Goal: Task Accomplishment & Management: Complete application form

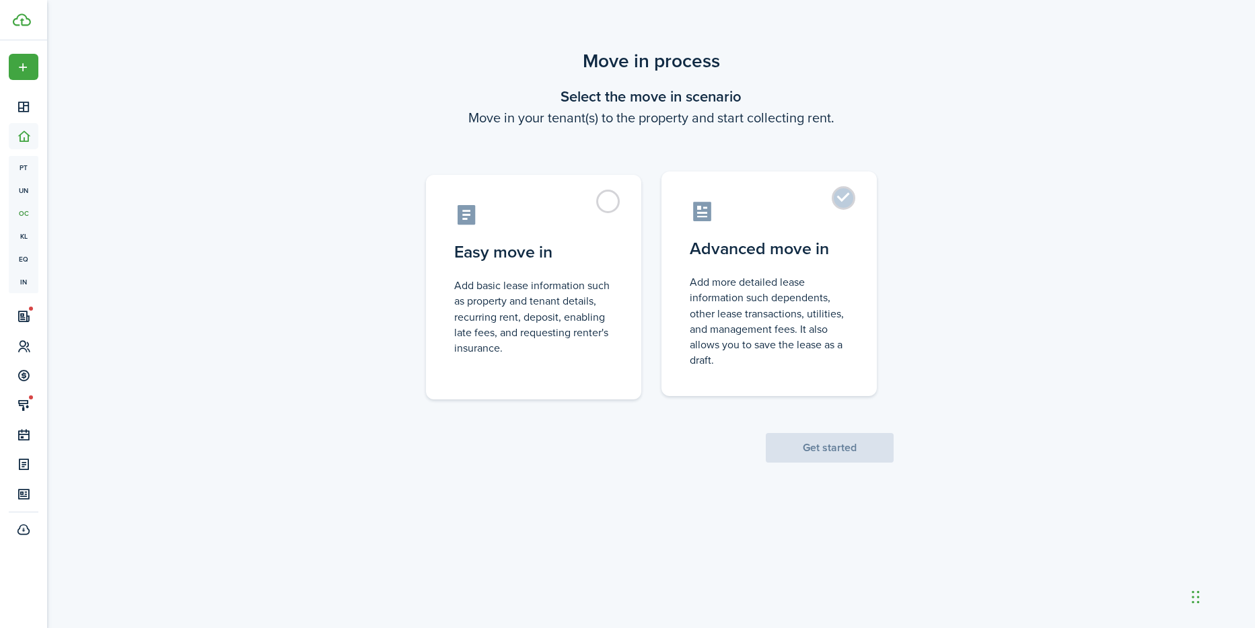
click at [759, 310] on control-radio-card-description "Add more detailed lease information such dependents, other lease transactions, …" at bounding box center [769, 321] width 159 height 94
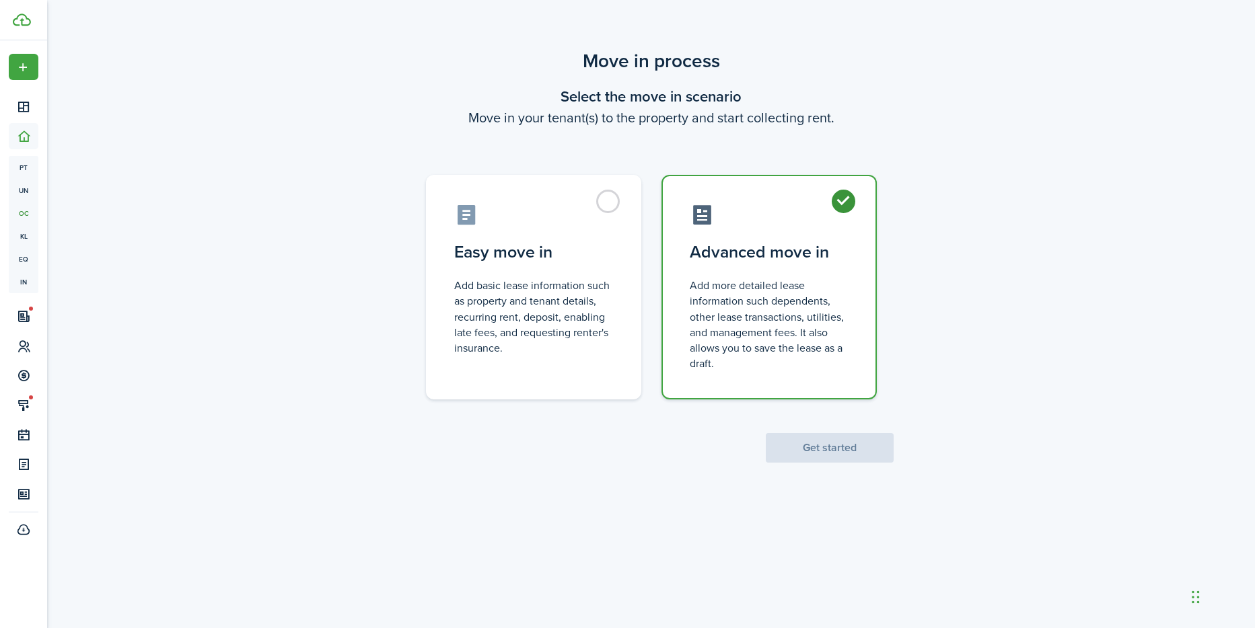
radio input "true"
click at [815, 447] on button "Get started" at bounding box center [830, 448] width 128 height 30
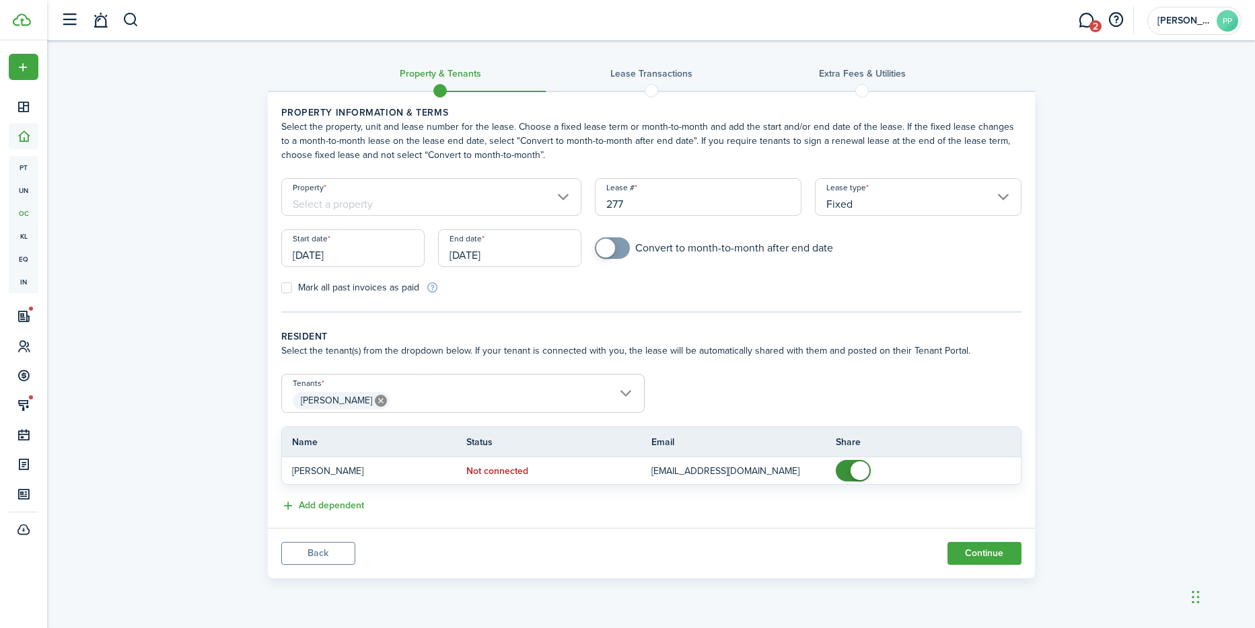
click at [468, 187] on input "Property" at bounding box center [431, 197] width 301 height 38
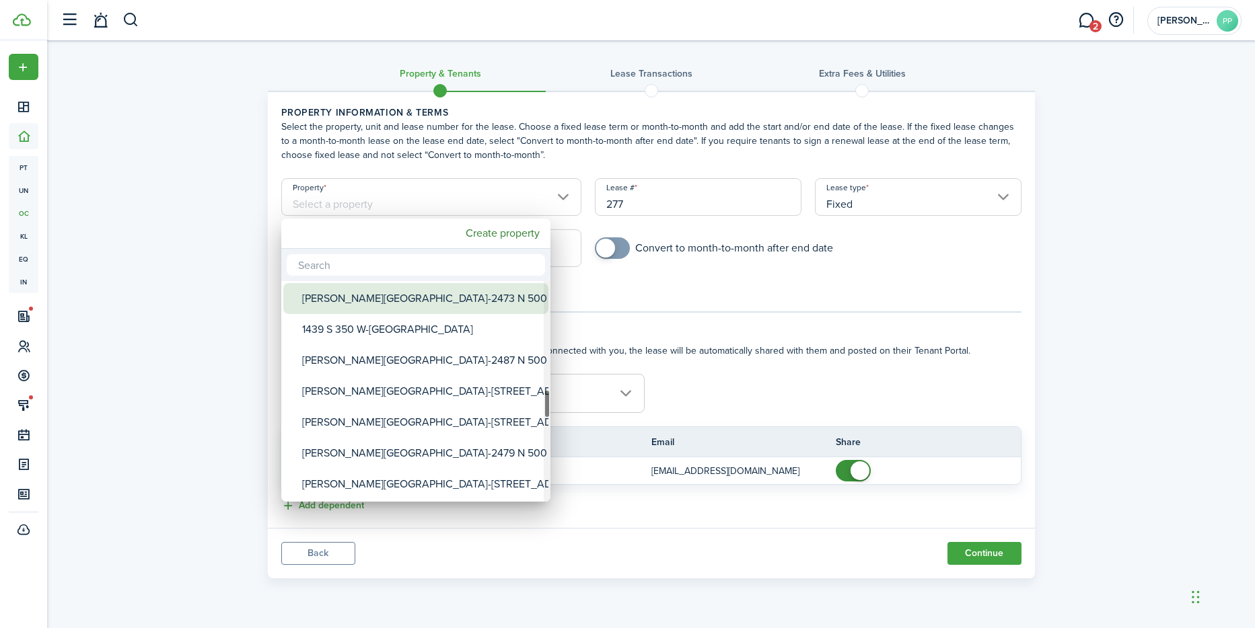
click at [412, 295] on div "[PERSON_NAME][GEOGRAPHIC_DATA]-2473 N 500 W" at bounding box center [421, 298] width 238 height 31
type input "[PERSON_NAME][GEOGRAPHIC_DATA]-2473 N 500 W"
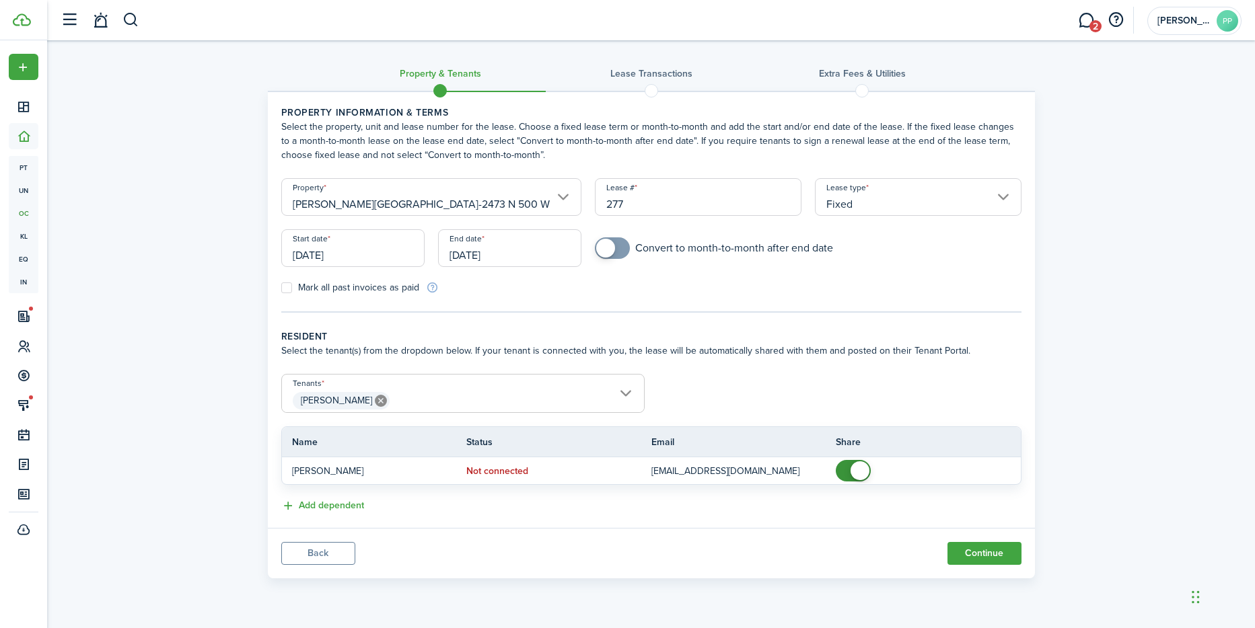
click at [344, 243] on input "[DATE]" at bounding box center [352, 248] width 143 height 38
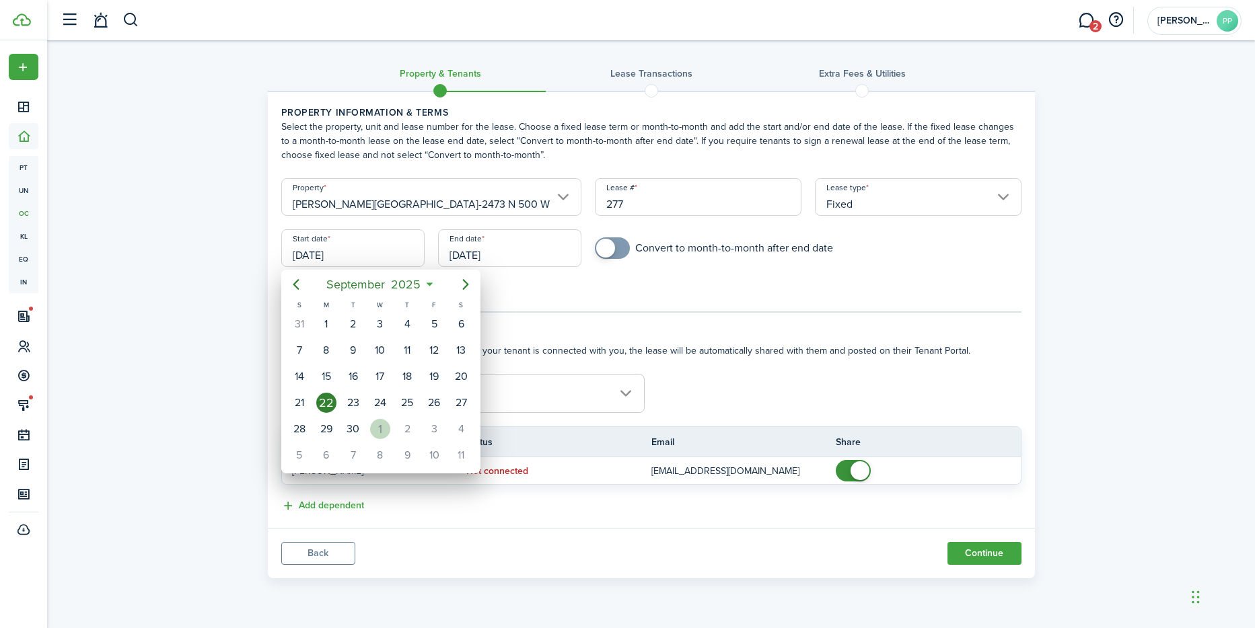
click at [375, 428] on div "1" at bounding box center [380, 429] width 20 height 20
type input "[DATE]"
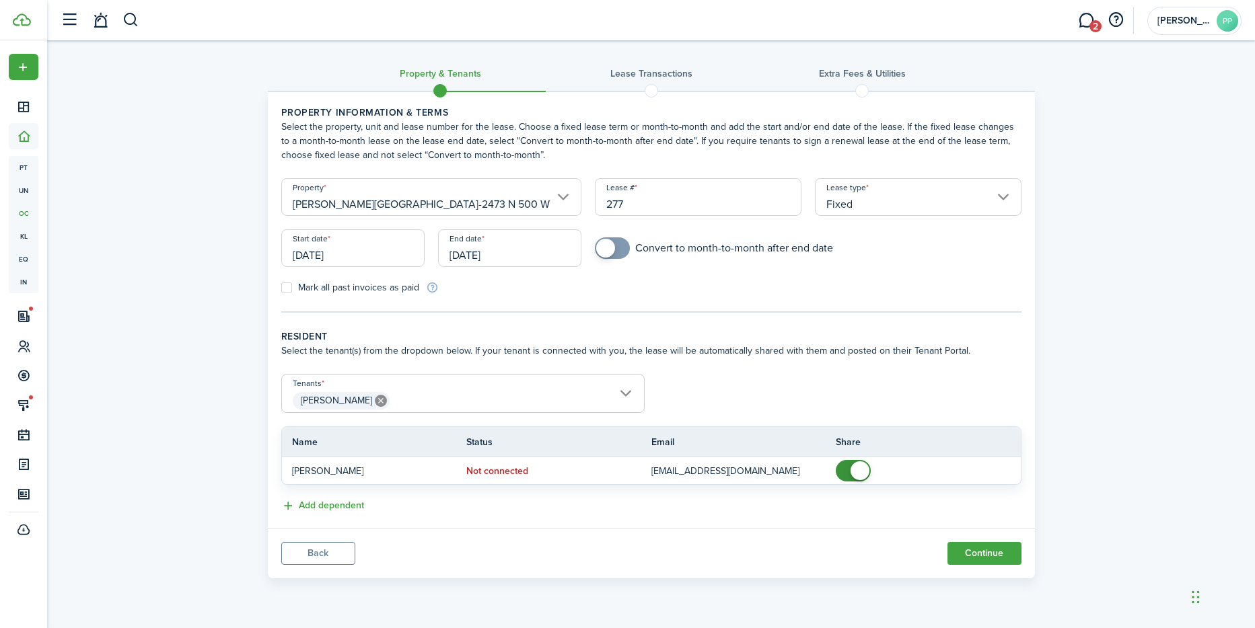
click at [605, 249] on span at bounding box center [605, 248] width 19 height 19
checkbox input "true"
click at [606, 243] on span at bounding box center [605, 248] width 19 height 19
click at [977, 555] on button "Continue" at bounding box center [984, 553] width 74 height 23
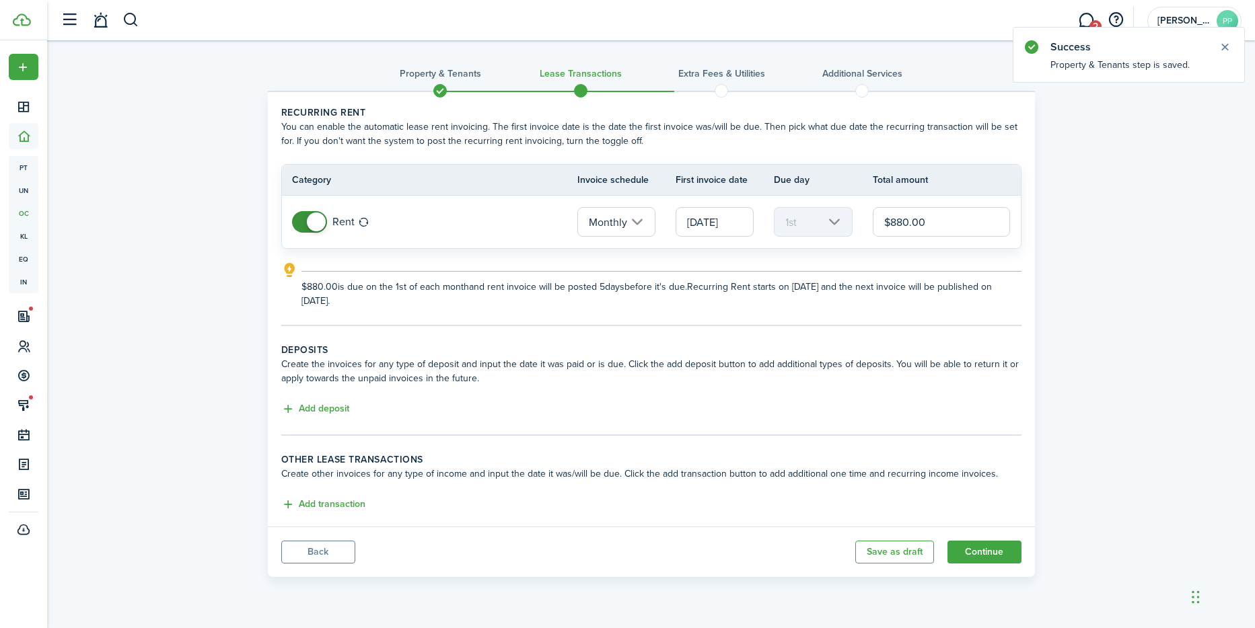
click at [306, 554] on button "Back" at bounding box center [318, 552] width 74 height 23
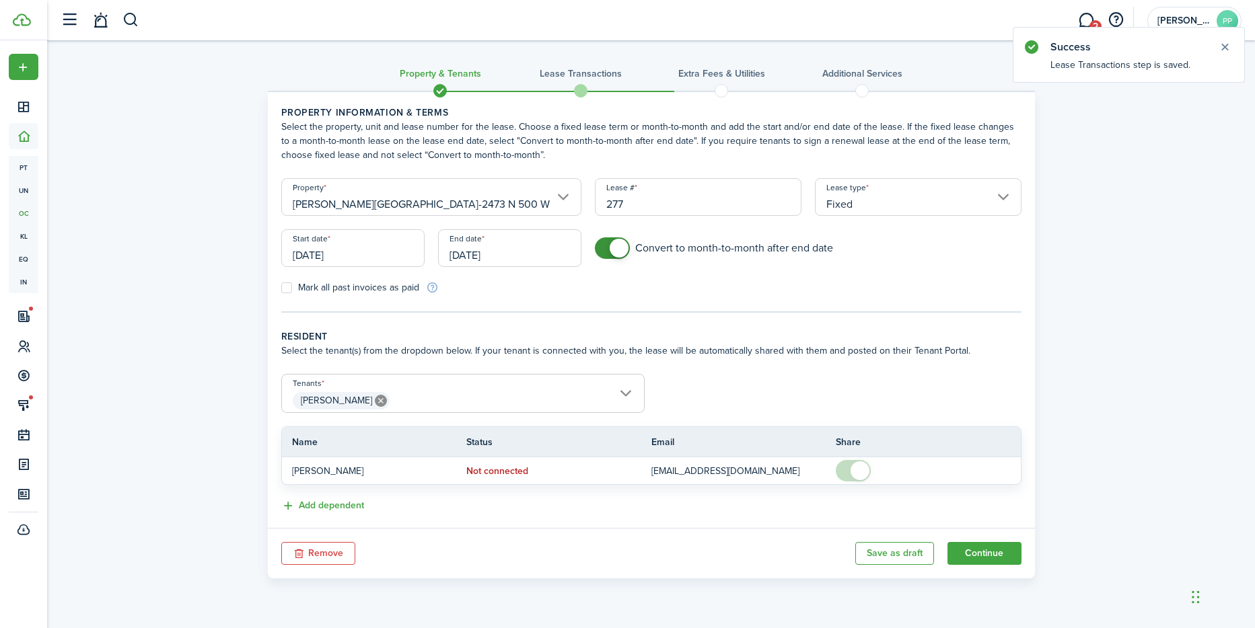
click at [320, 554] on button "Remove" at bounding box center [318, 553] width 74 height 23
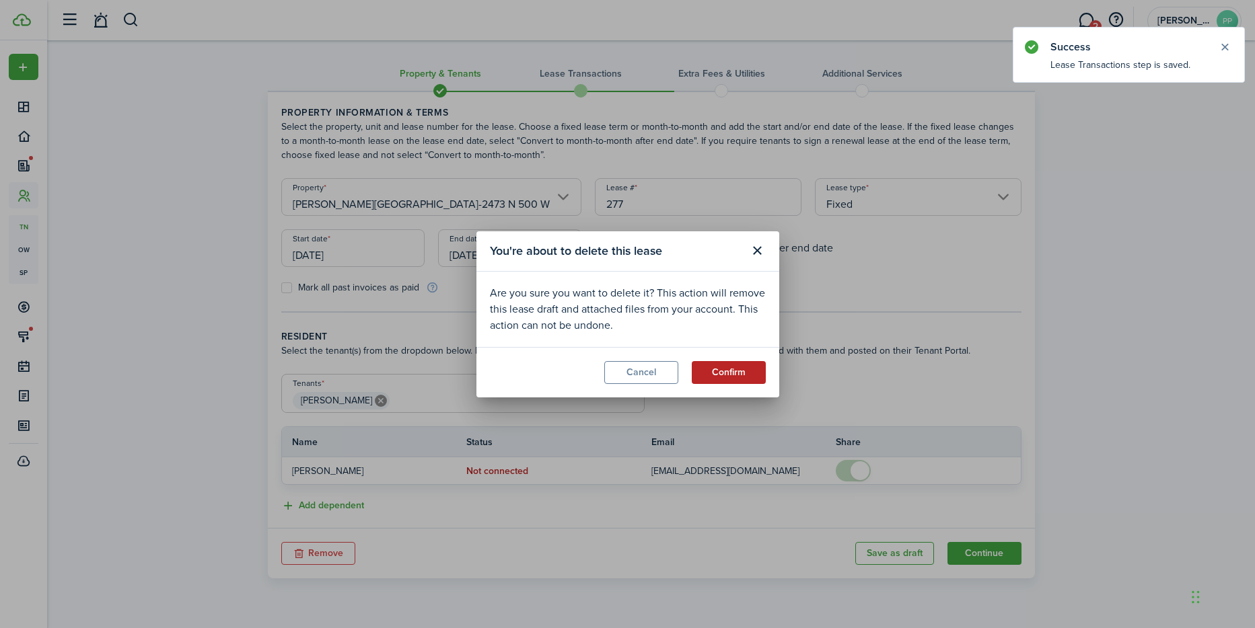
click at [723, 363] on button "Confirm" at bounding box center [729, 372] width 74 height 23
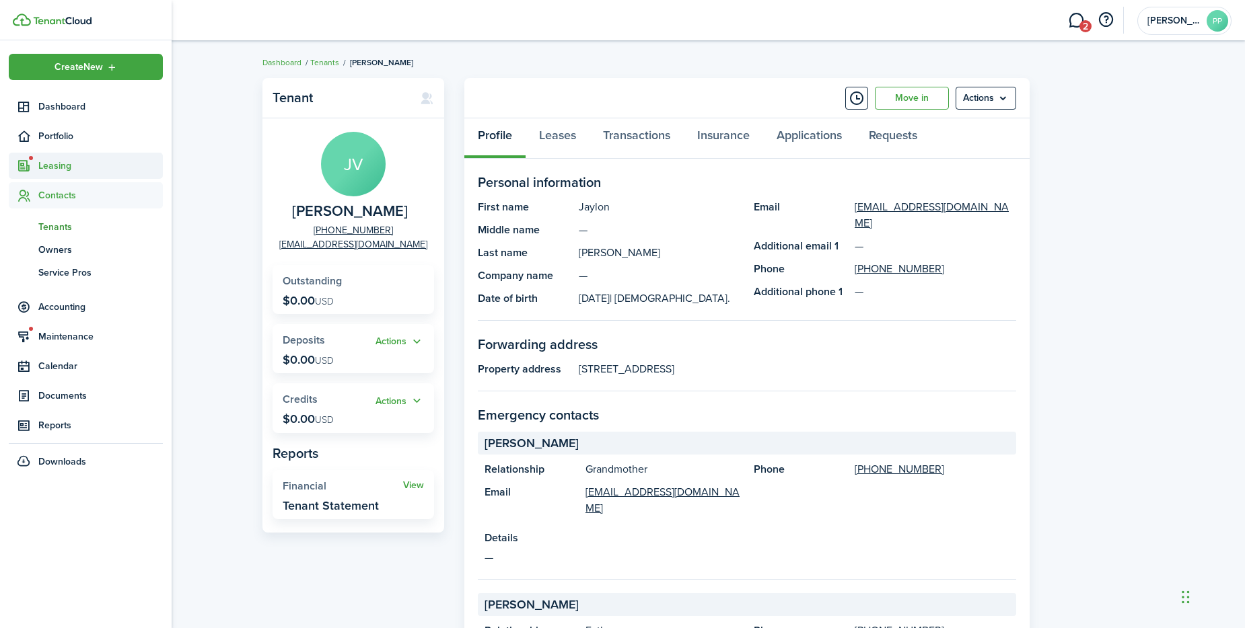
click at [55, 164] on span "Leasing" at bounding box center [100, 166] width 124 height 14
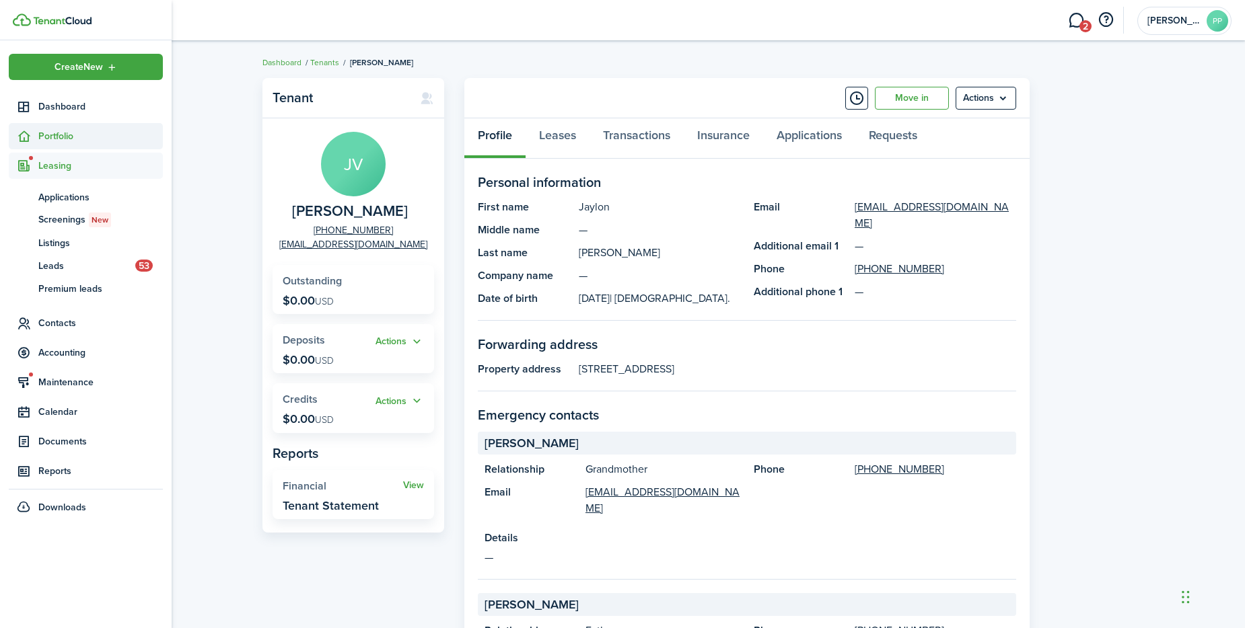
click at [61, 135] on span "Portfolio" at bounding box center [100, 136] width 124 height 14
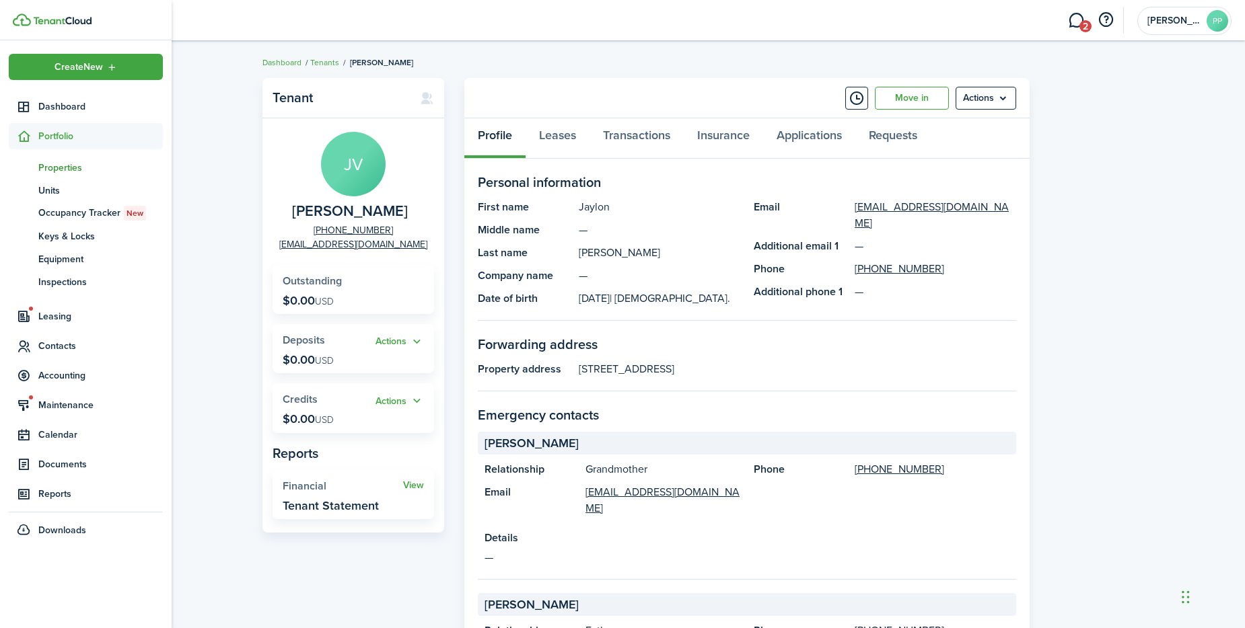
click at [63, 162] on span "Properties" at bounding box center [100, 168] width 124 height 14
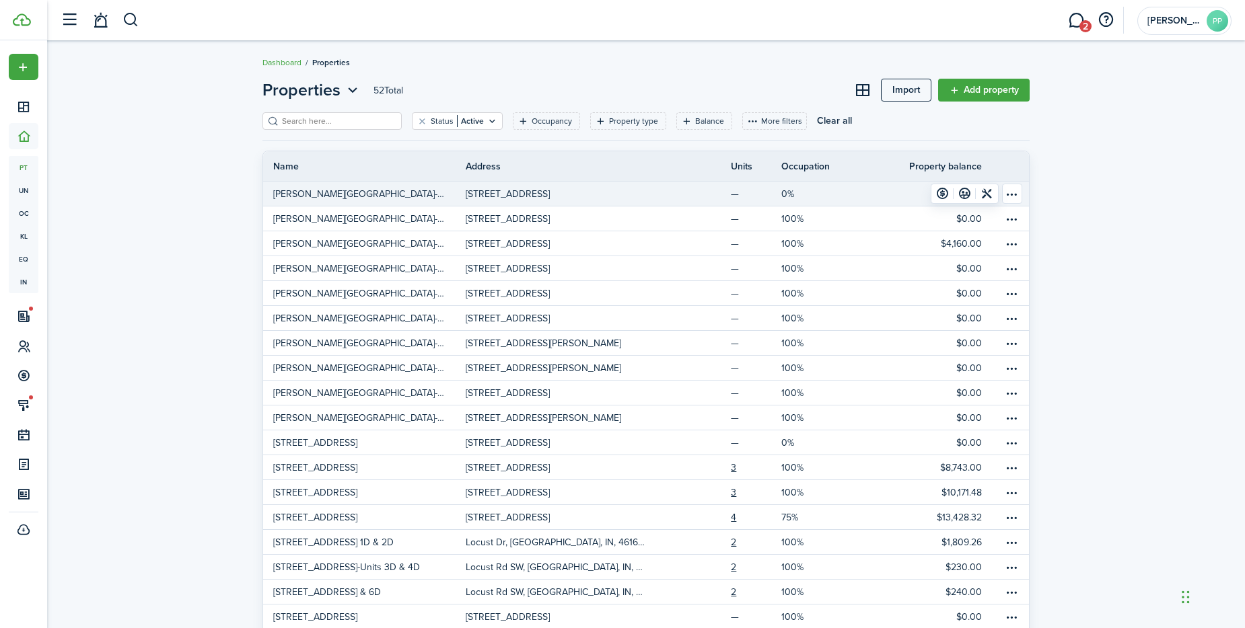
click at [1012, 189] on table-menu-btn-icon "Open menu" at bounding box center [1012, 194] width 20 height 20
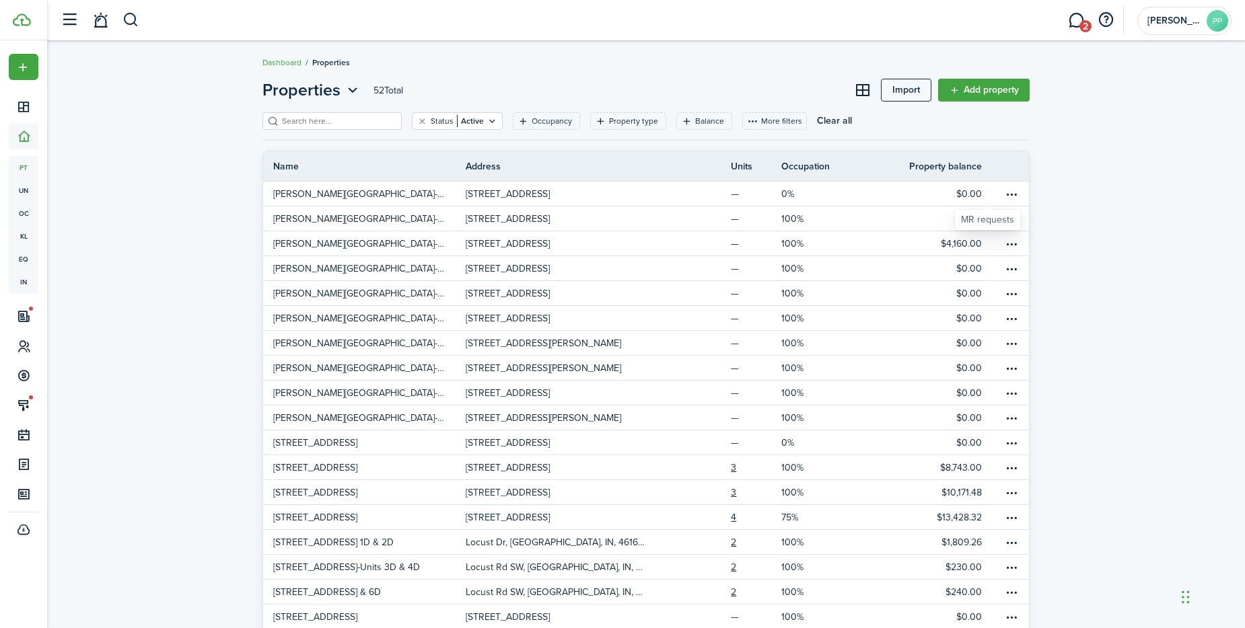
click at [969, 219] on div "MR requests" at bounding box center [987, 219] width 53 height 13
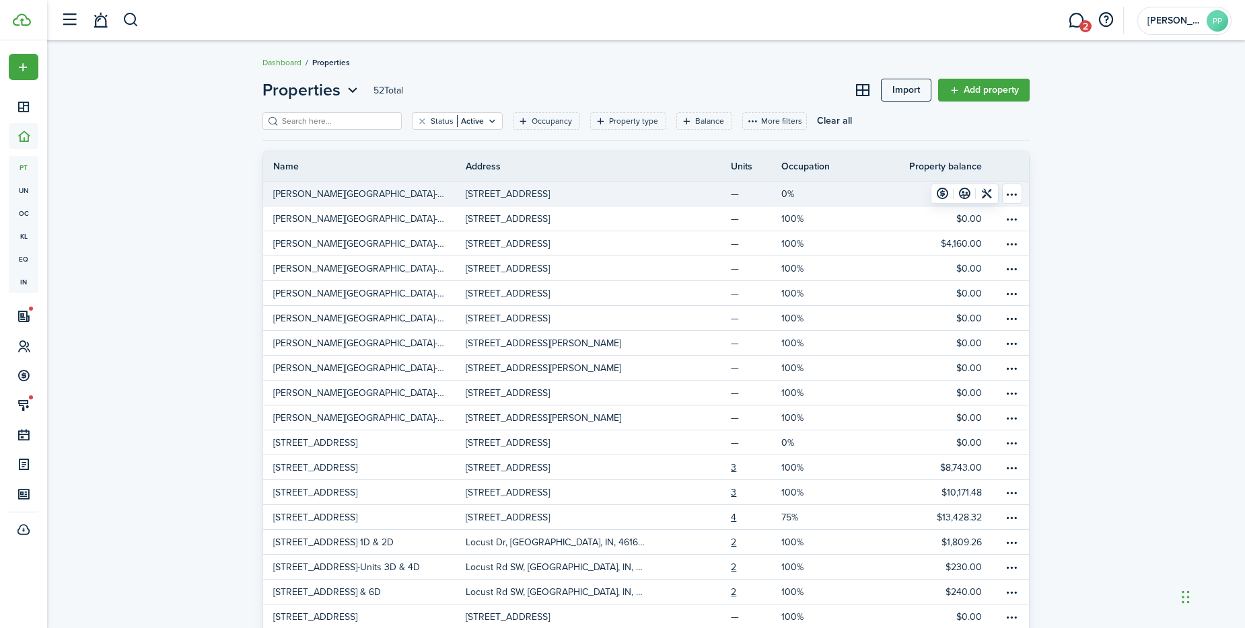
click at [1010, 198] on table-menu-btn-icon "Open menu" at bounding box center [1012, 194] width 20 height 20
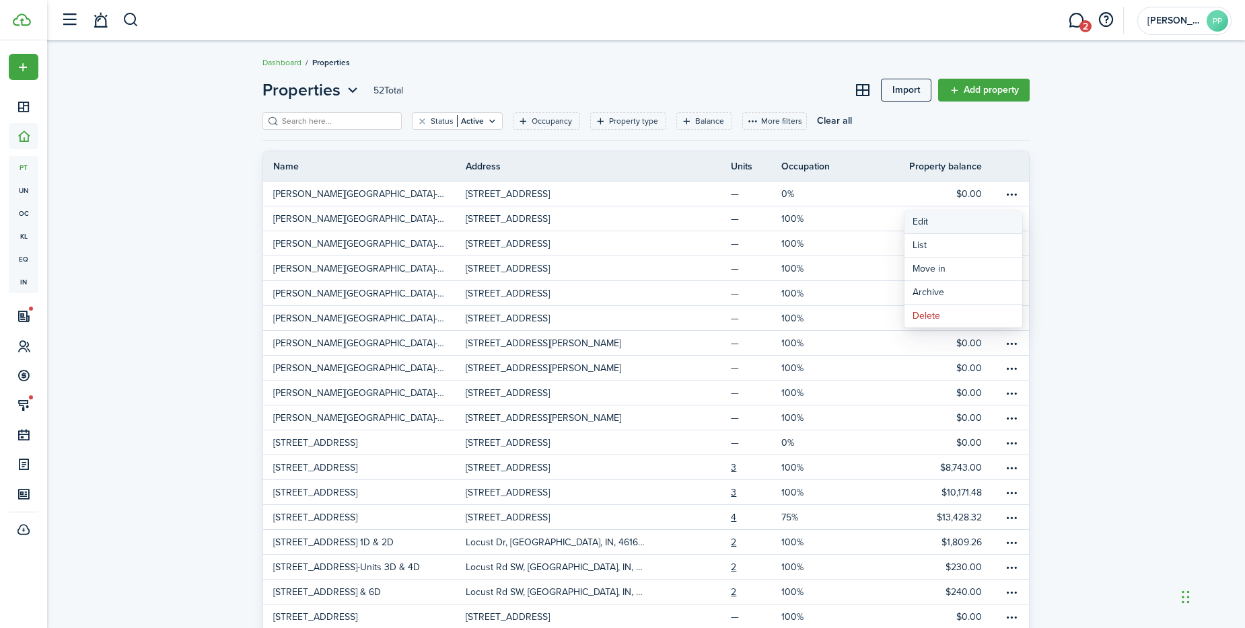
click at [1002, 222] on link "Edit" at bounding box center [963, 222] width 118 height 23
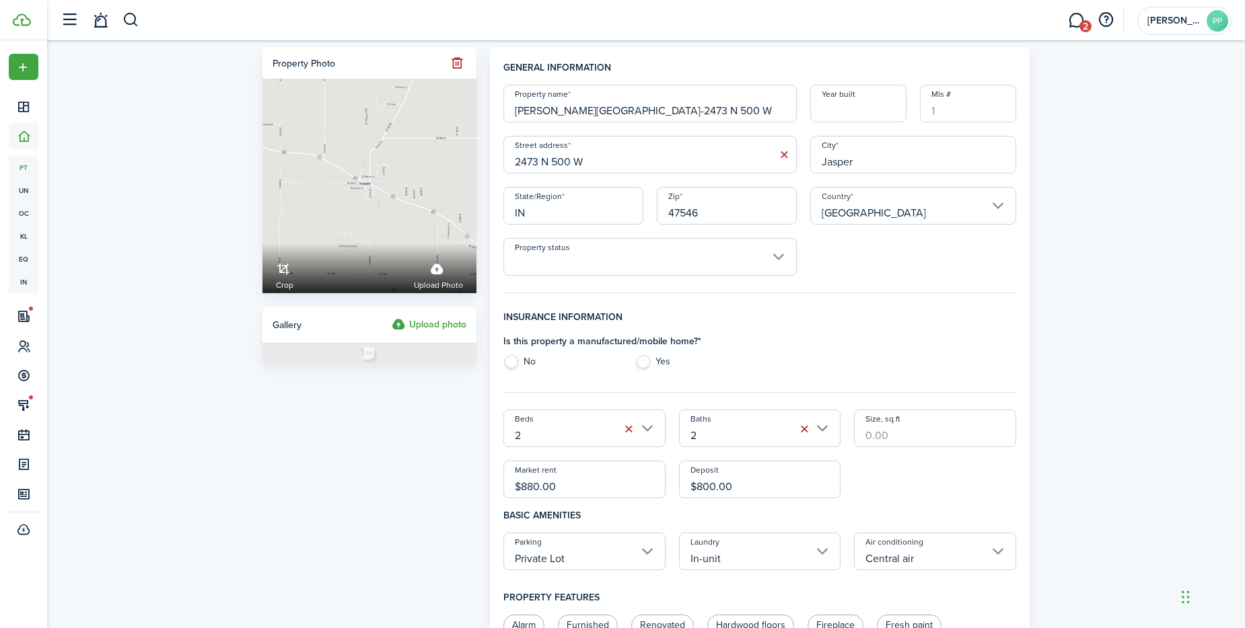
drag, startPoint x: 548, startPoint y: 482, endPoint x: 451, endPoint y: 477, distance: 96.3
type input "$875.00"
click at [888, 480] on div "Beds 2 Baths 2 Size, sq.ft Market rent $875.00 Deposit $875.00" at bounding box center [759, 454] width 526 height 89
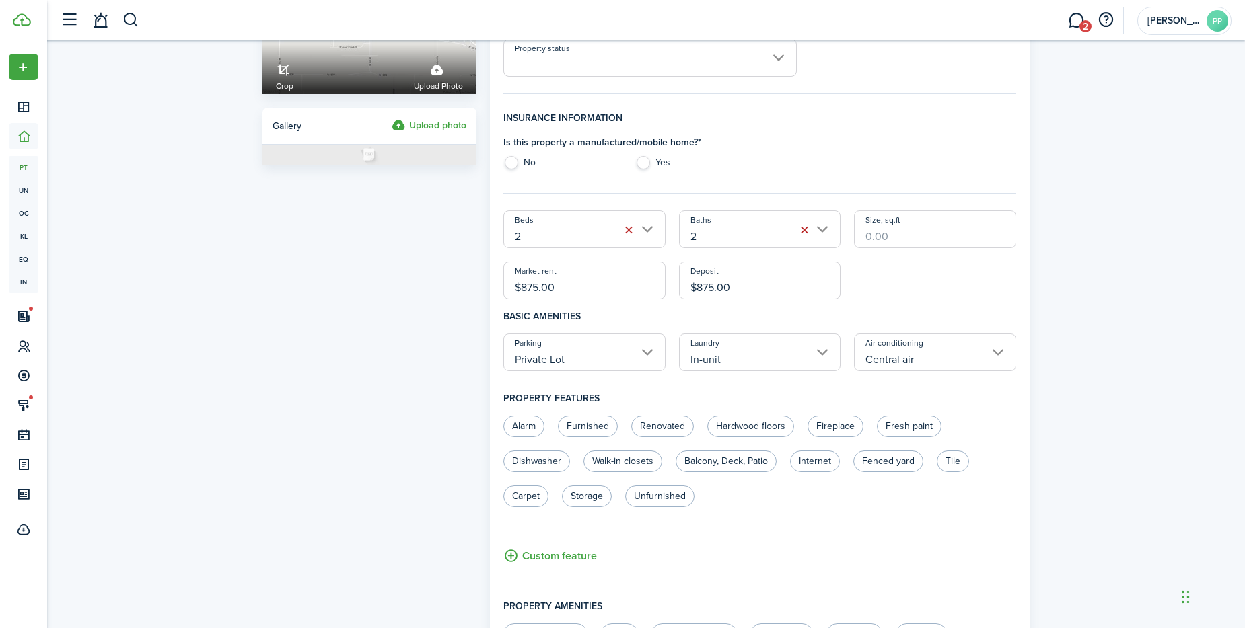
scroll to position [202, 0]
click at [515, 161] on label "No" at bounding box center [562, 163] width 118 height 20
radio input "true"
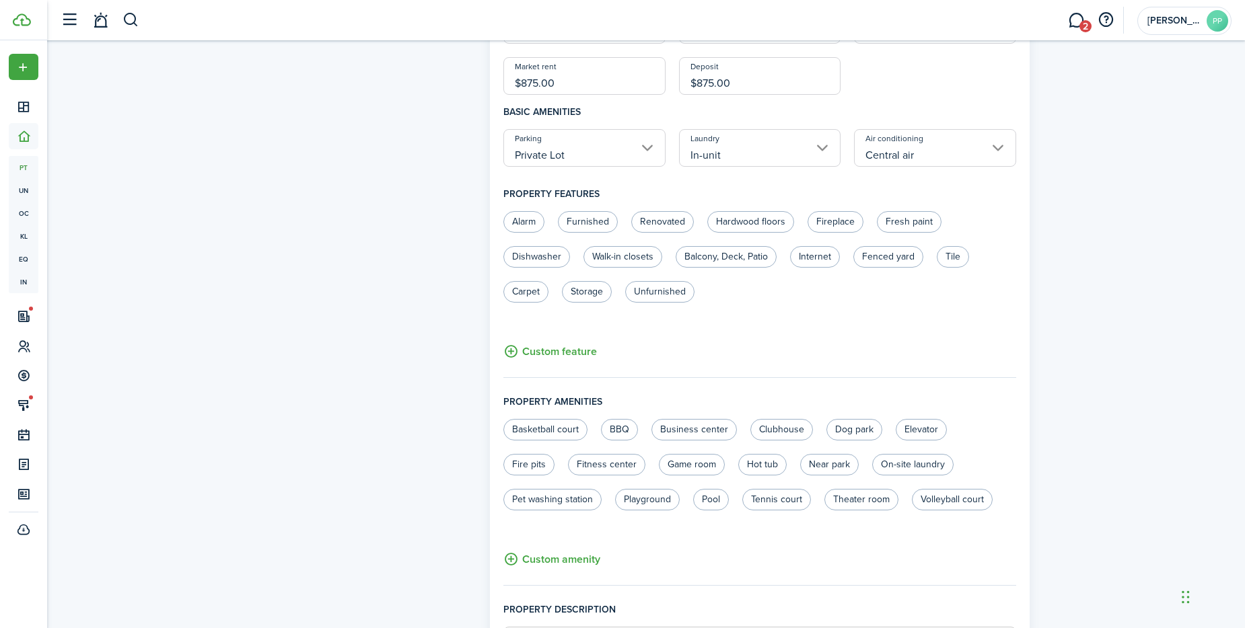
scroll to position [776, 0]
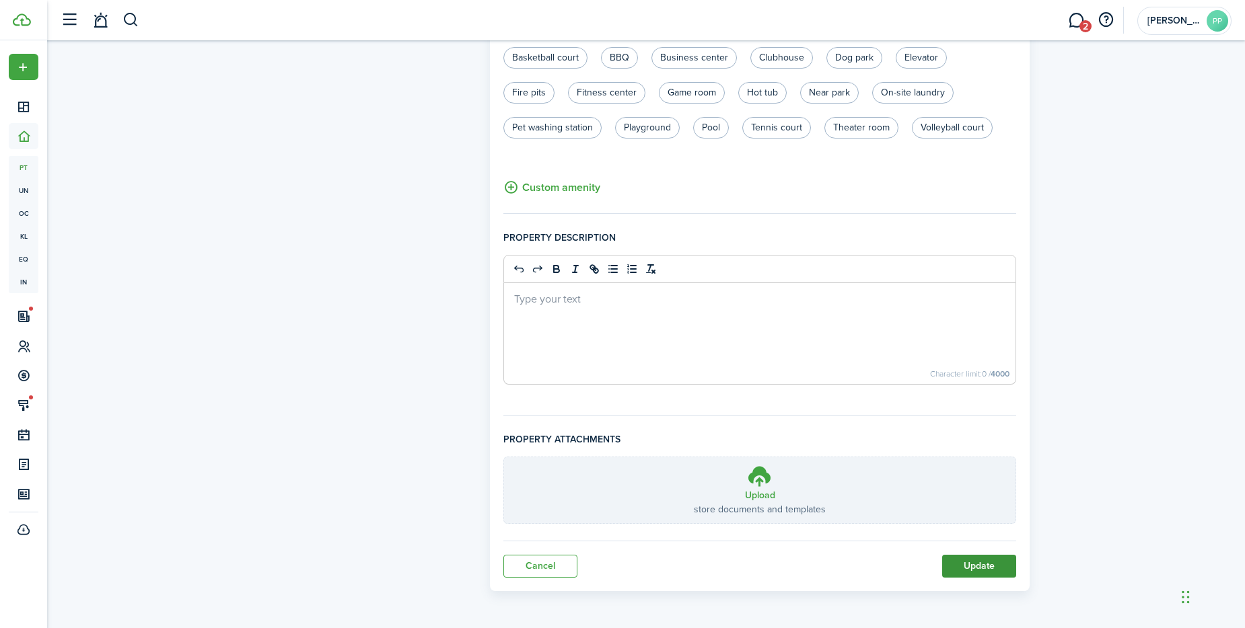
click at [984, 569] on button "Update" at bounding box center [979, 566] width 74 height 23
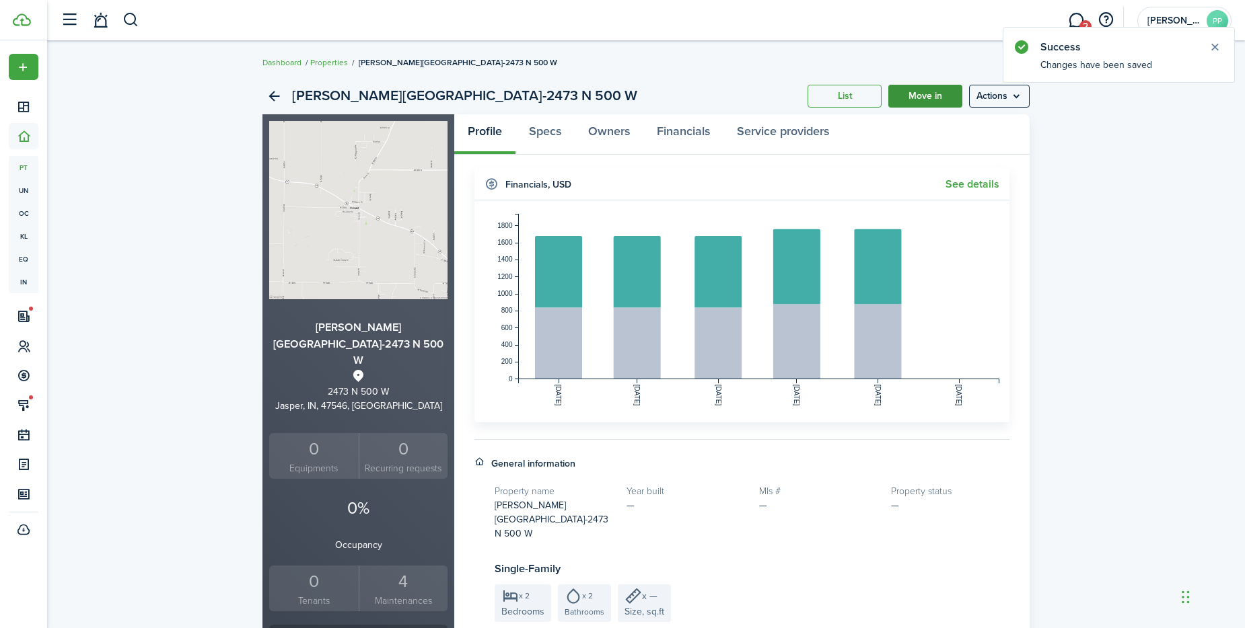
click at [941, 94] on link "Move in" at bounding box center [925, 96] width 74 height 23
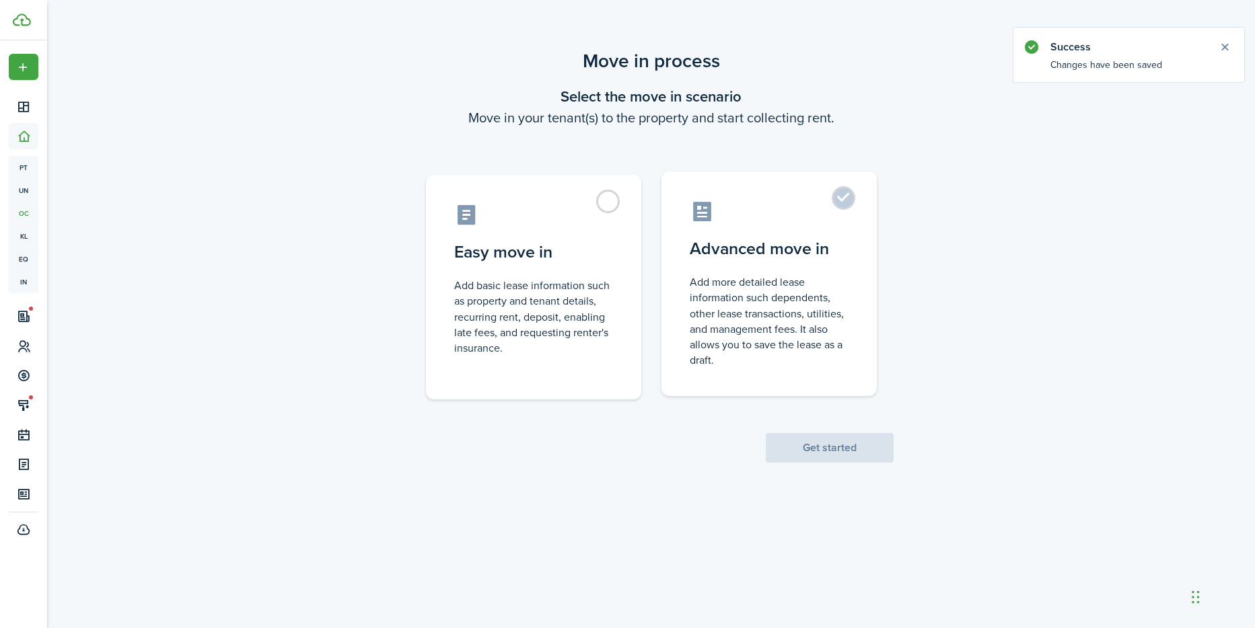
click at [779, 249] on control-radio-card-title "Advanced move in" at bounding box center [769, 249] width 159 height 24
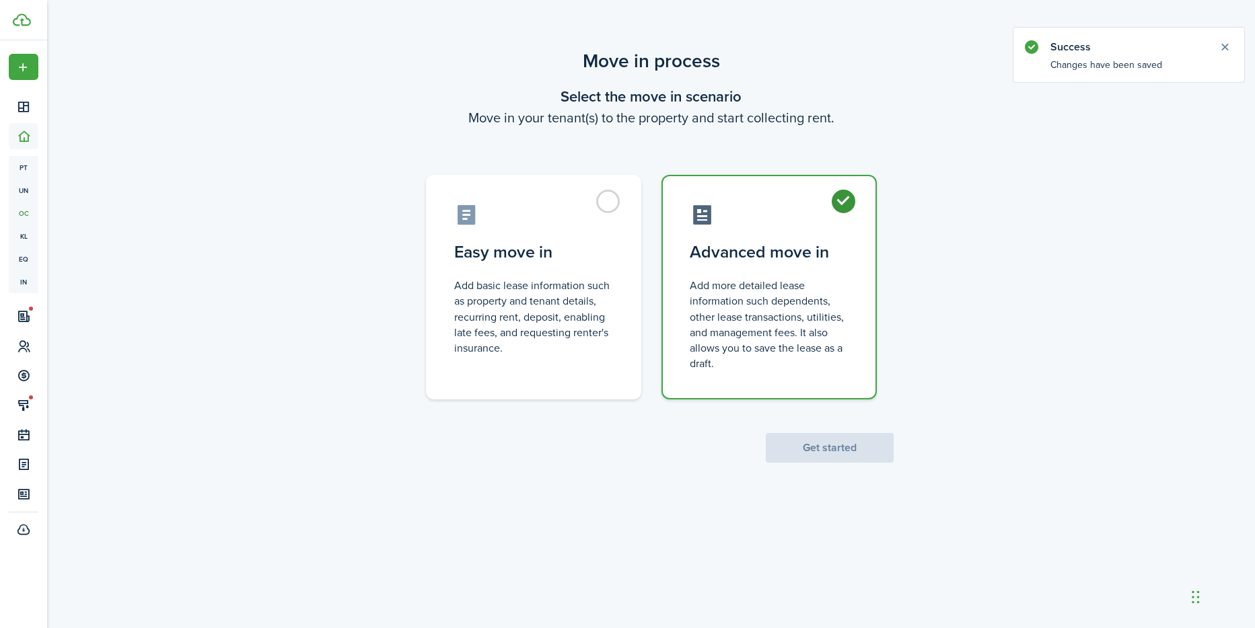
radio input "true"
click at [802, 439] on button "Get started" at bounding box center [830, 448] width 128 height 30
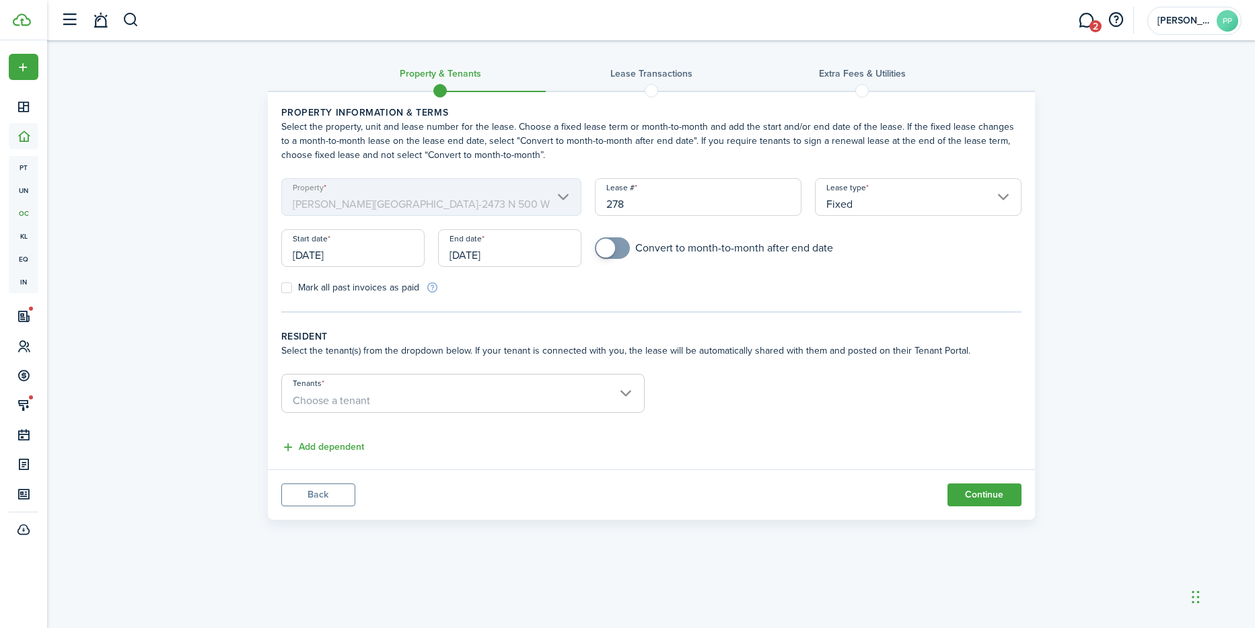
click at [365, 255] on input "[DATE]" at bounding box center [352, 248] width 143 height 38
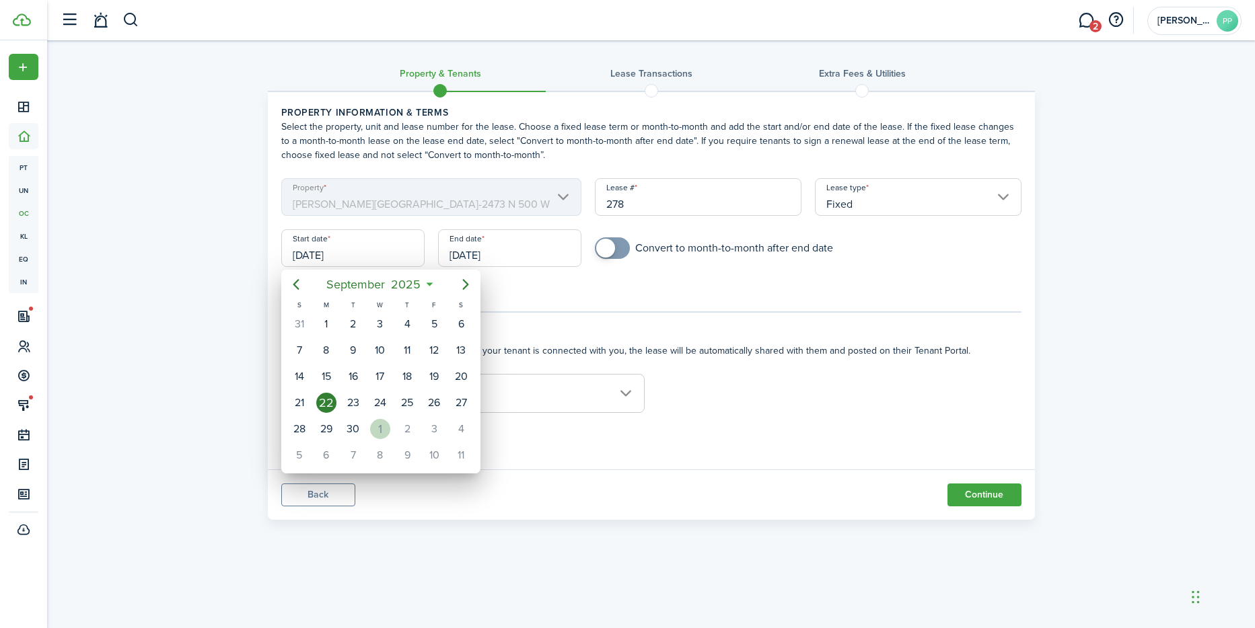
click at [378, 429] on div "1" at bounding box center [380, 429] width 20 height 20
type input "[DATE]"
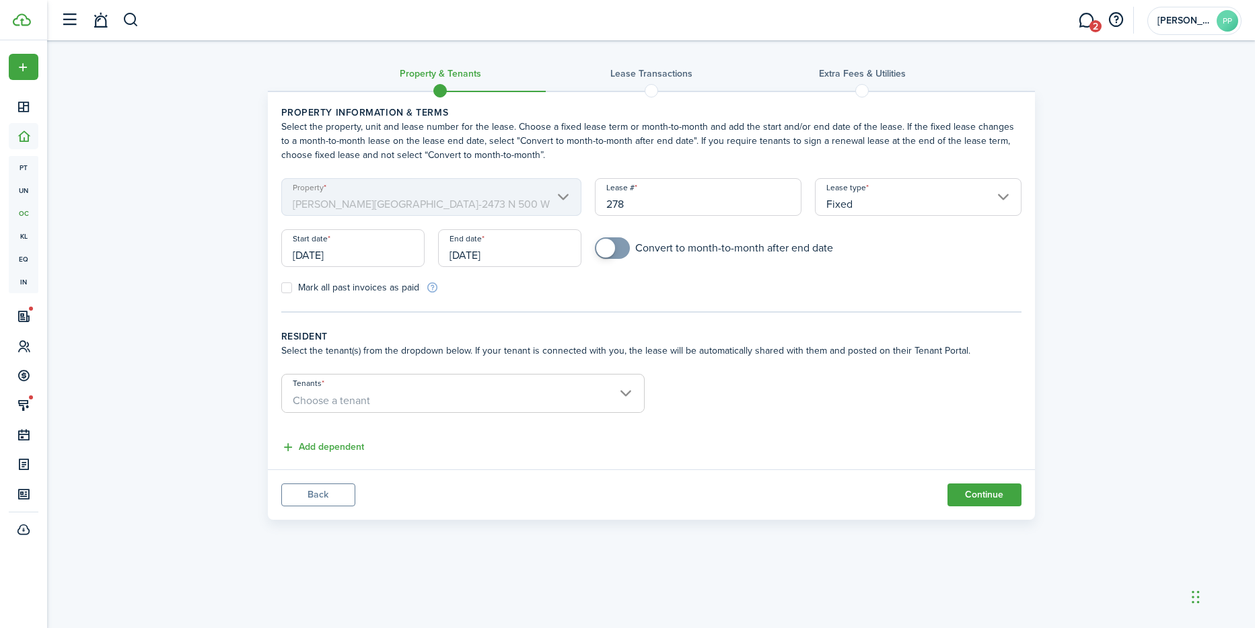
checkbox input "true"
click at [608, 247] on span at bounding box center [605, 248] width 19 height 19
click at [352, 394] on span "Choose a tenant" at bounding box center [463, 401] width 362 height 23
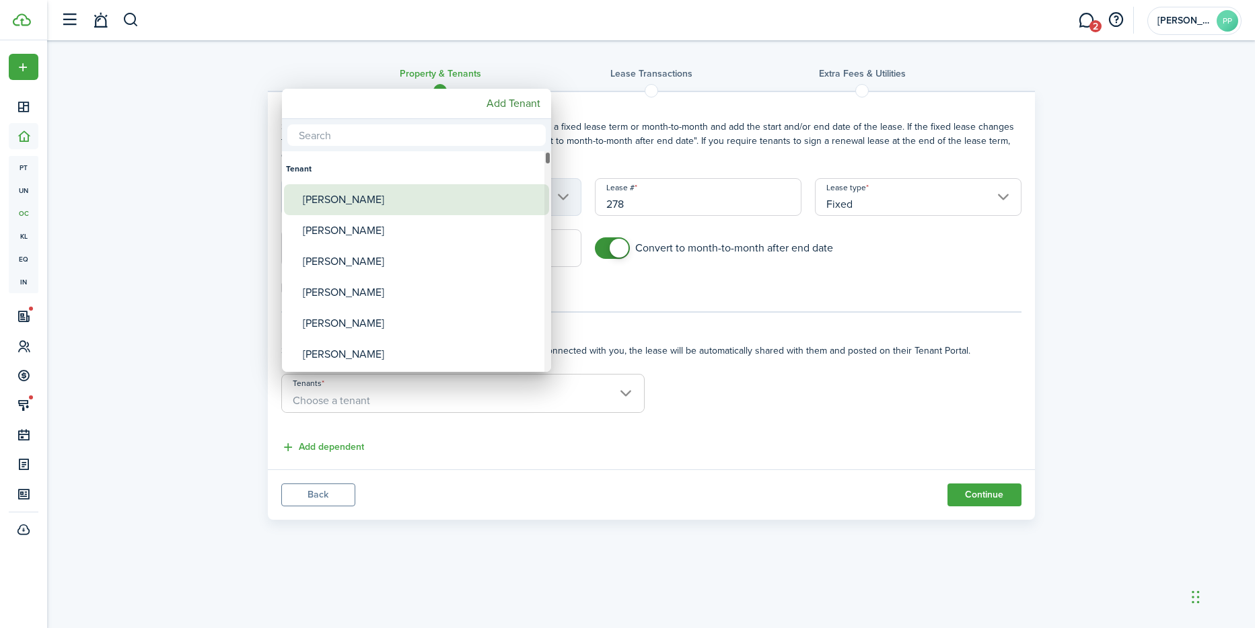
click at [346, 202] on div "[PERSON_NAME]" at bounding box center [422, 199] width 238 height 31
type input "[PERSON_NAME]"
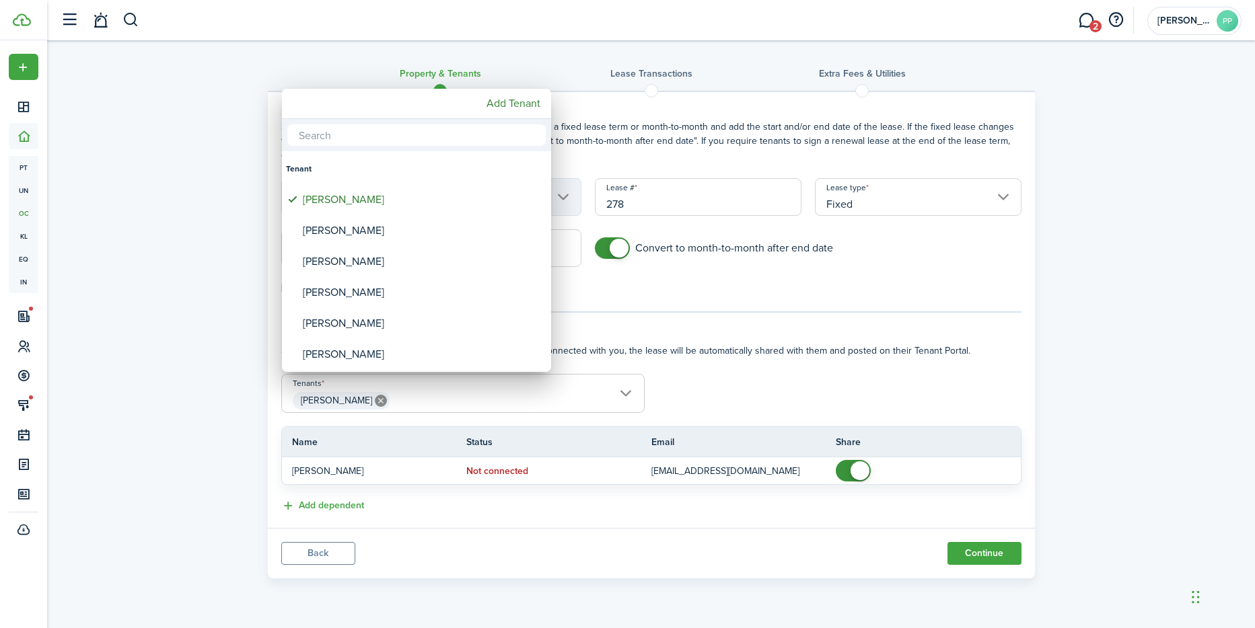
click at [727, 531] on div at bounding box center [627, 314] width 1470 height 844
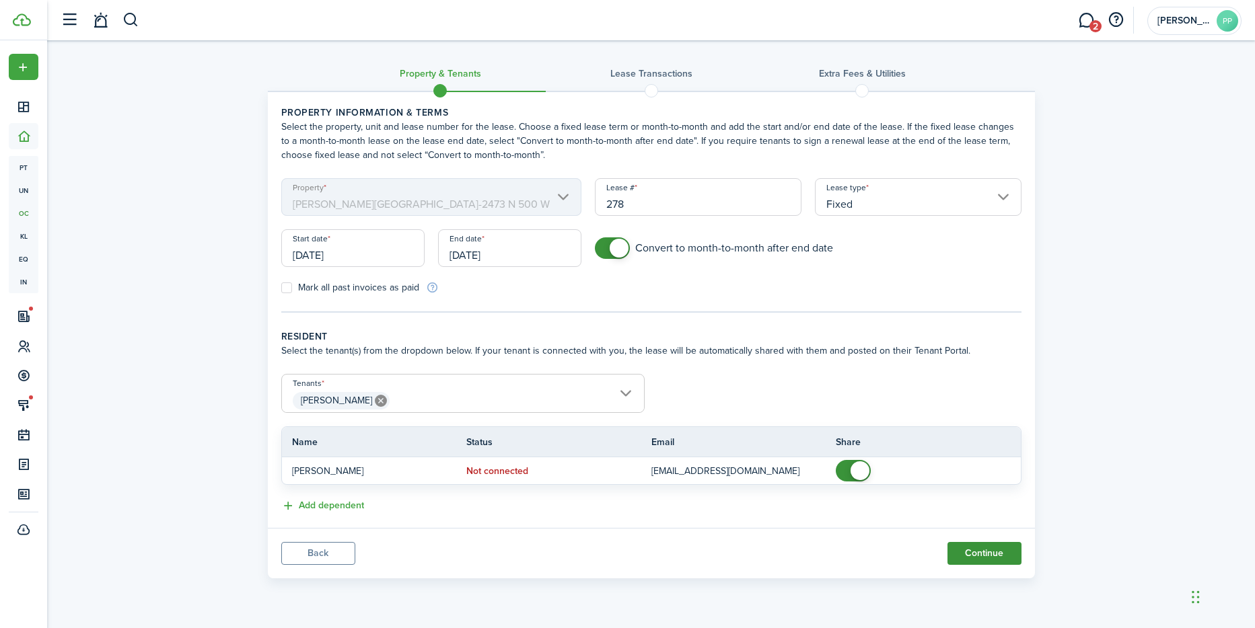
click at [968, 550] on button "Continue" at bounding box center [984, 553] width 74 height 23
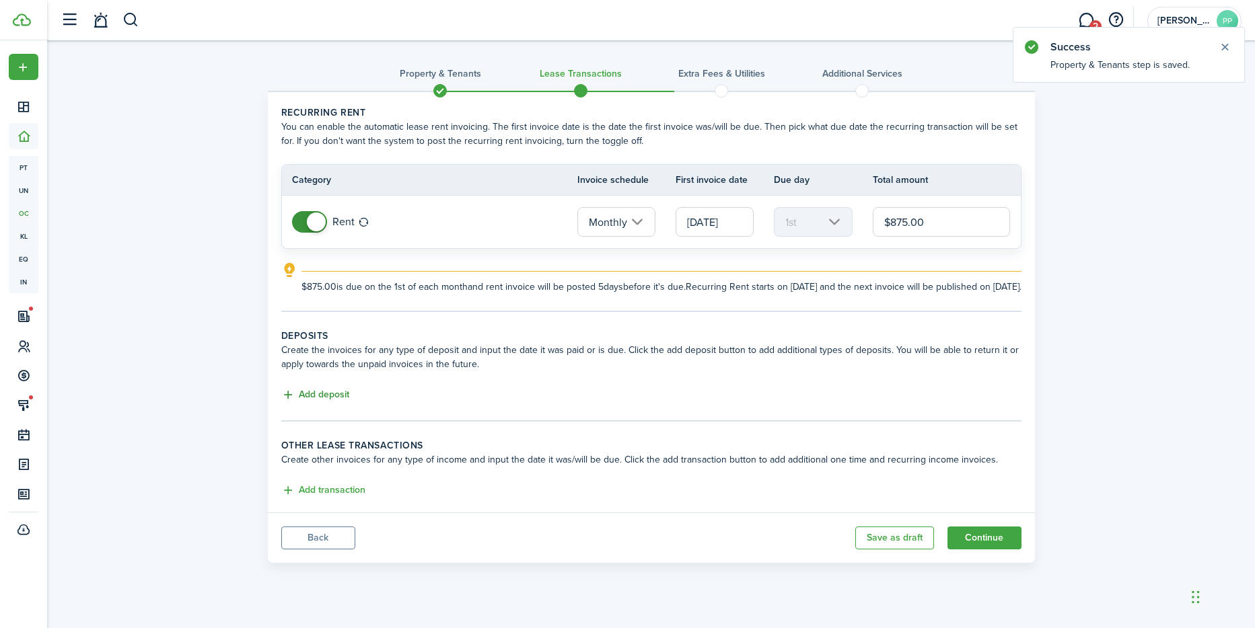
click at [337, 403] on button "Add deposit" at bounding box center [315, 394] width 68 height 15
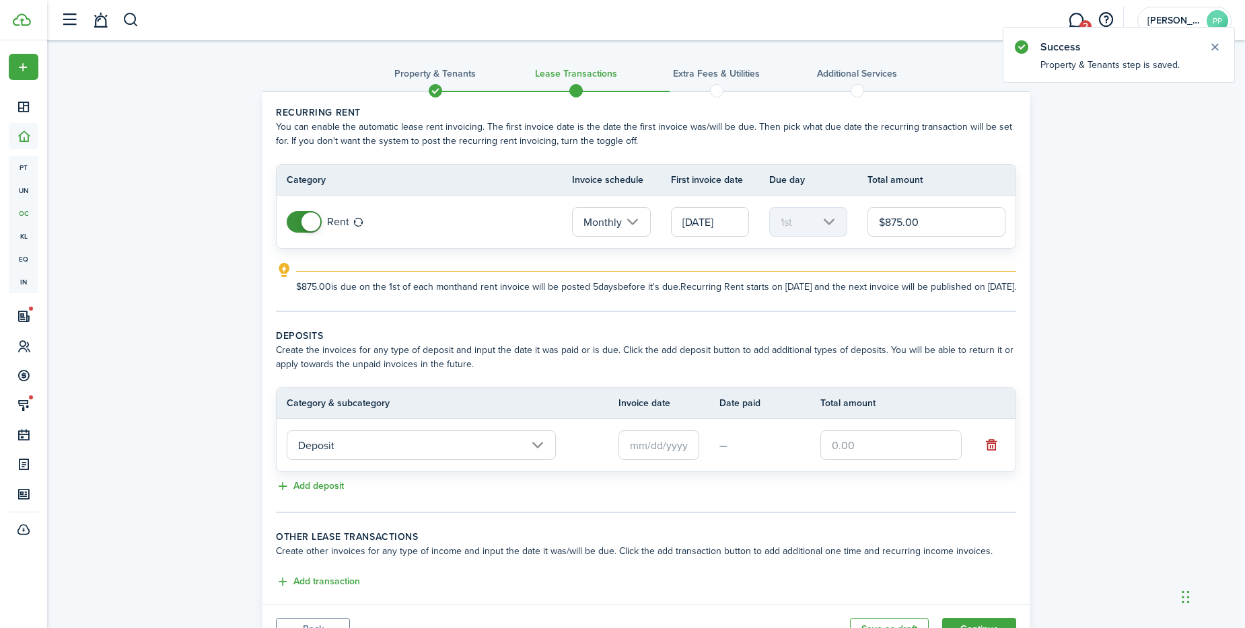
click at [340, 455] on input "Deposit" at bounding box center [421, 446] width 269 height 30
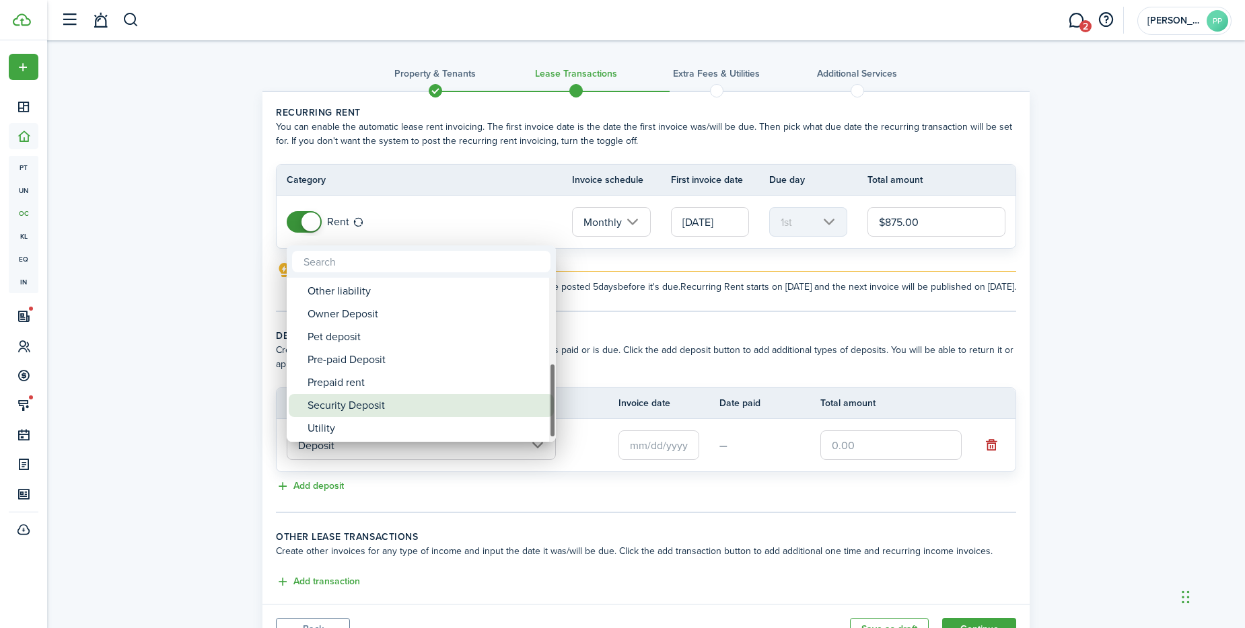
click at [350, 408] on div "Security Deposit" at bounding box center [426, 405] width 238 height 23
type input "Deposit / Security Deposit"
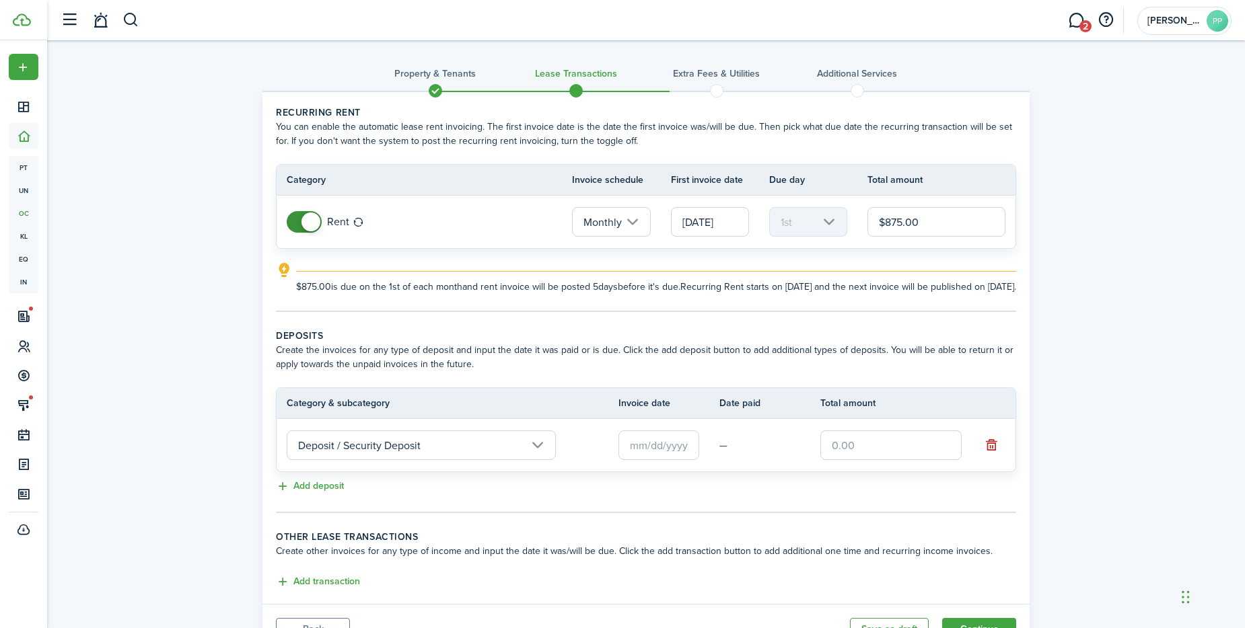
click at [655, 460] on input "text" at bounding box center [658, 446] width 81 height 30
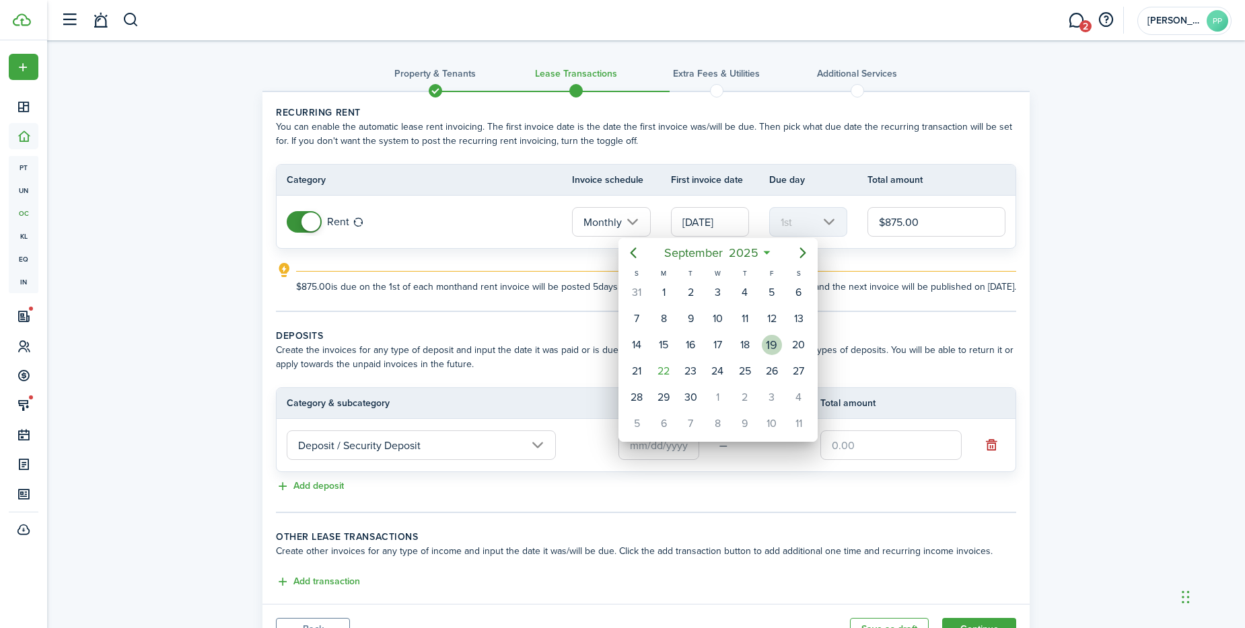
click at [773, 343] on div "19" at bounding box center [772, 345] width 20 height 20
type input "[DATE]"
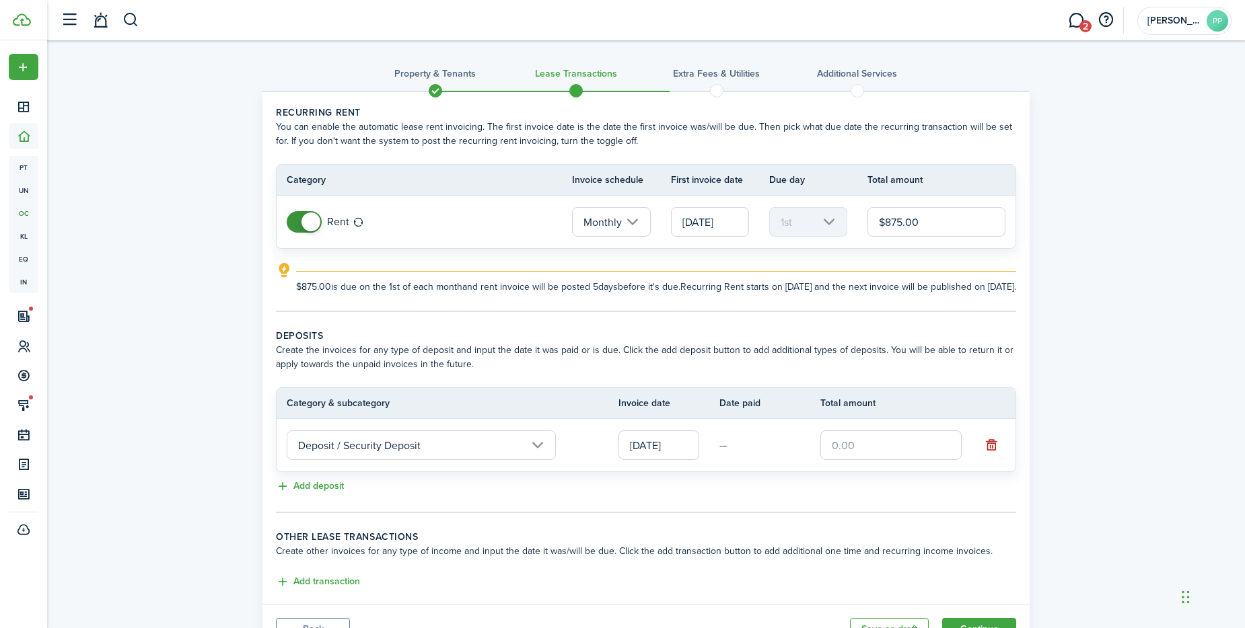
click at [867, 459] on input "text" at bounding box center [890, 446] width 141 height 30
type input "$1,750.00"
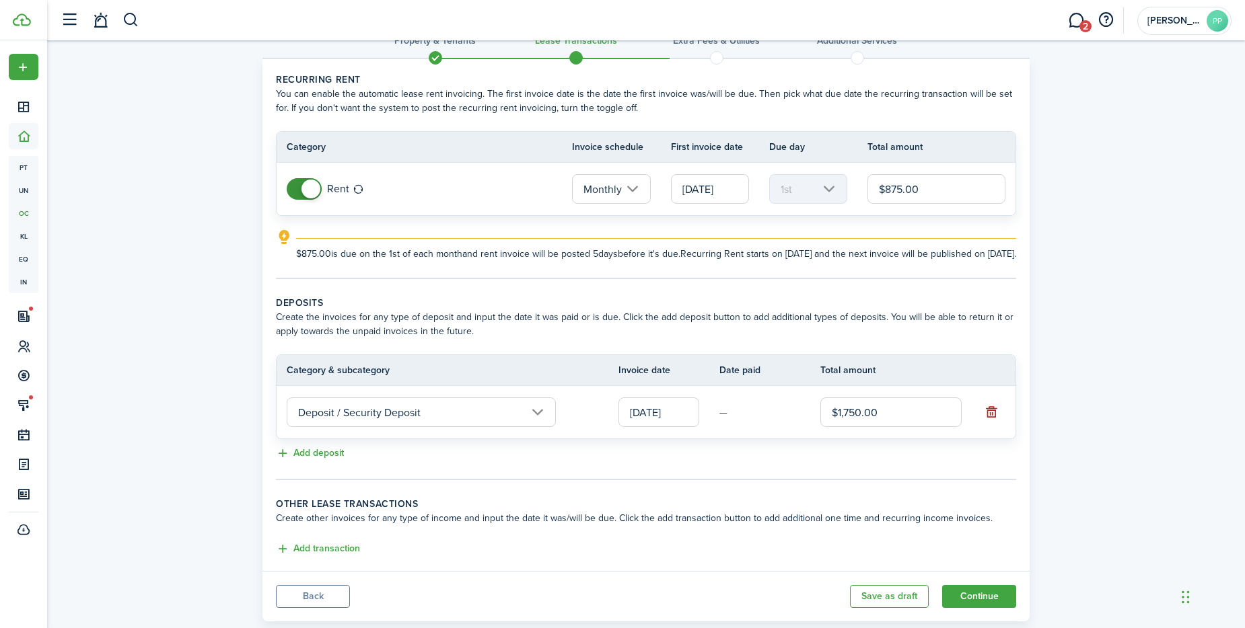
scroll to position [77, 0]
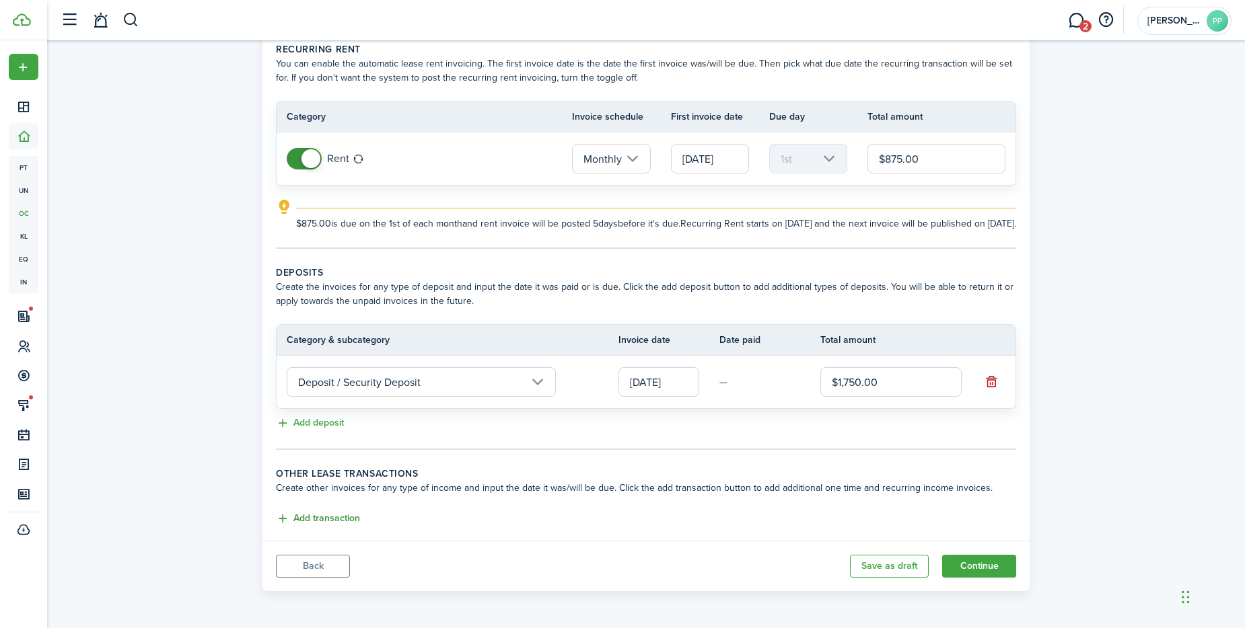
click at [323, 521] on button "Add transaction" at bounding box center [318, 518] width 84 height 15
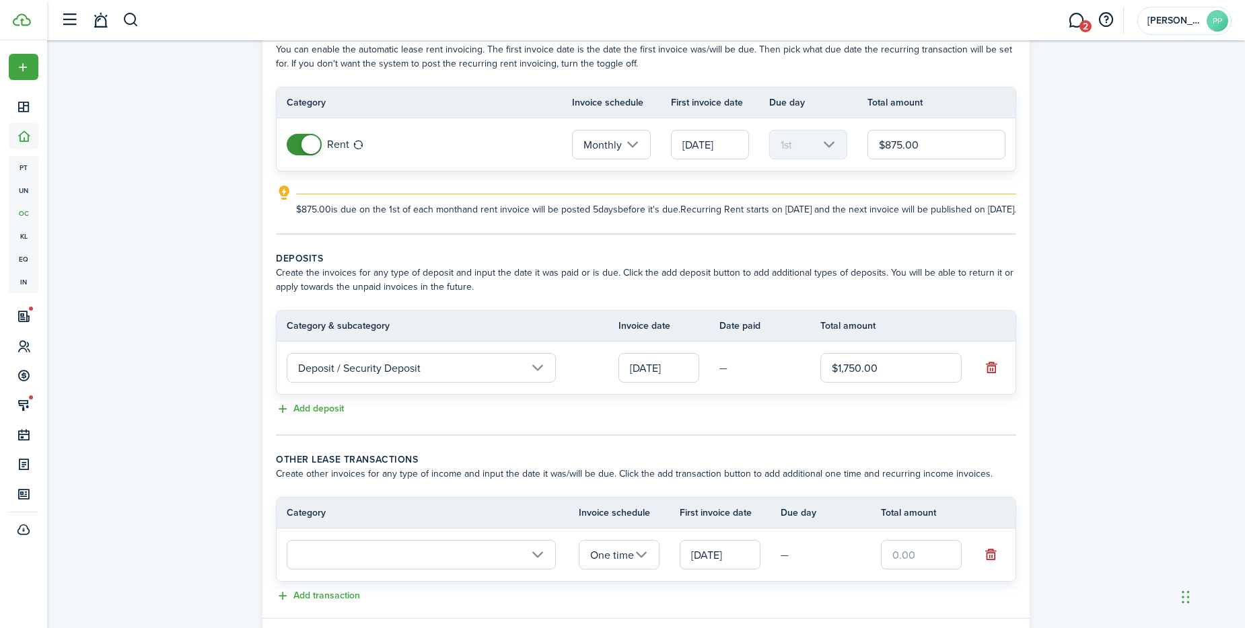
click at [332, 570] on input "text" at bounding box center [421, 555] width 269 height 30
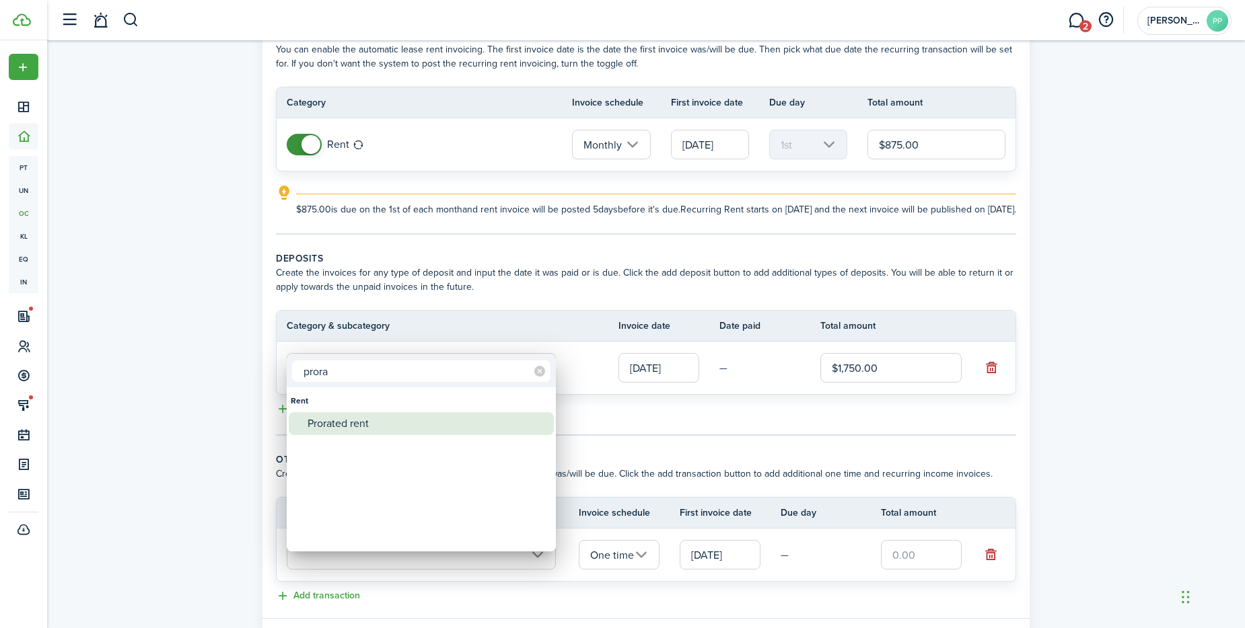
type input "prora"
click at [369, 416] on div "Prorated rent" at bounding box center [426, 423] width 238 height 23
type input "Rent / Prorated rent"
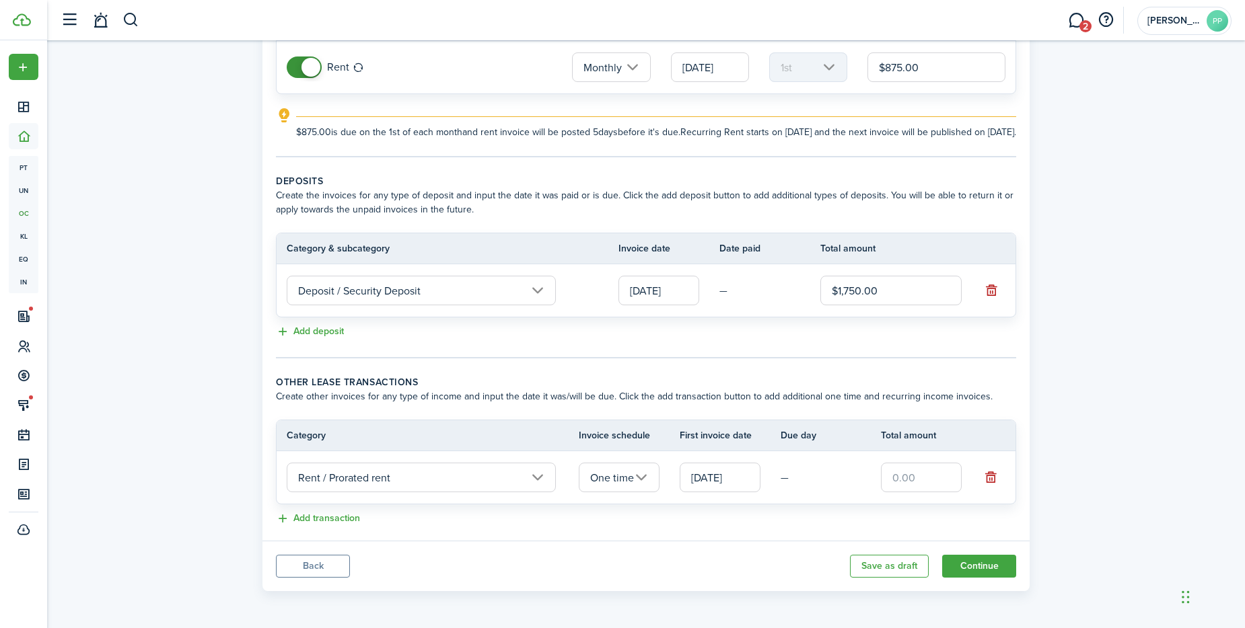
scroll to position [169, 0]
click at [923, 479] on input "text" at bounding box center [921, 478] width 81 height 30
type input "$320.83"
click at [991, 565] on button "Continue" at bounding box center [979, 566] width 74 height 23
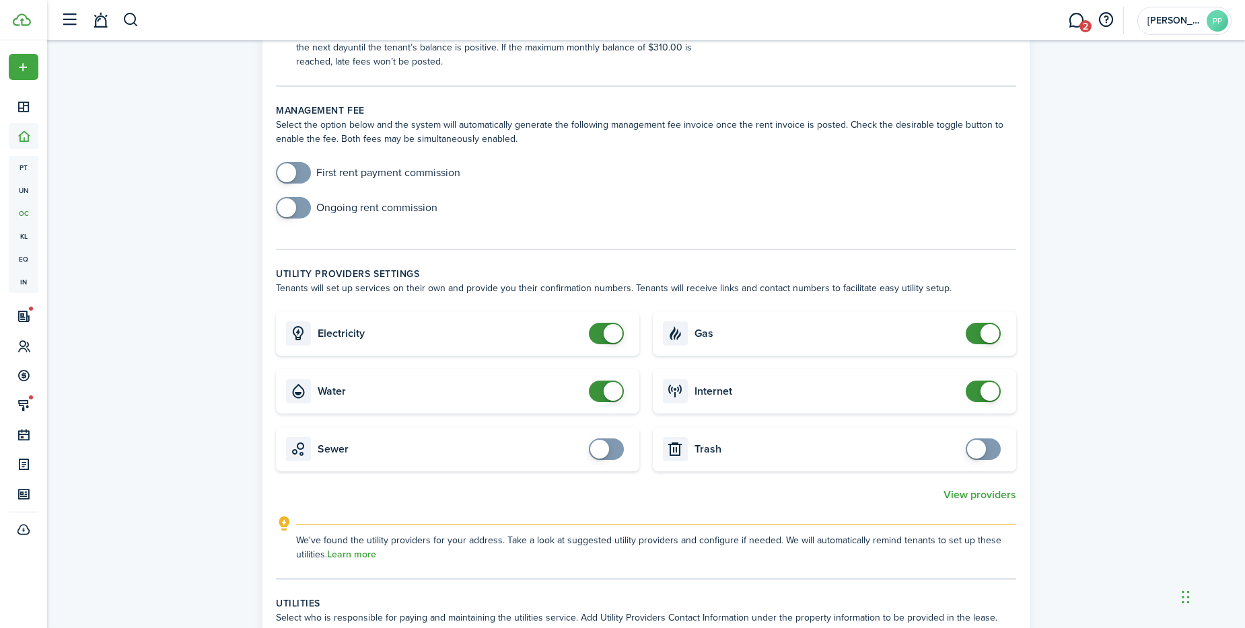
scroll to position [538, 0]
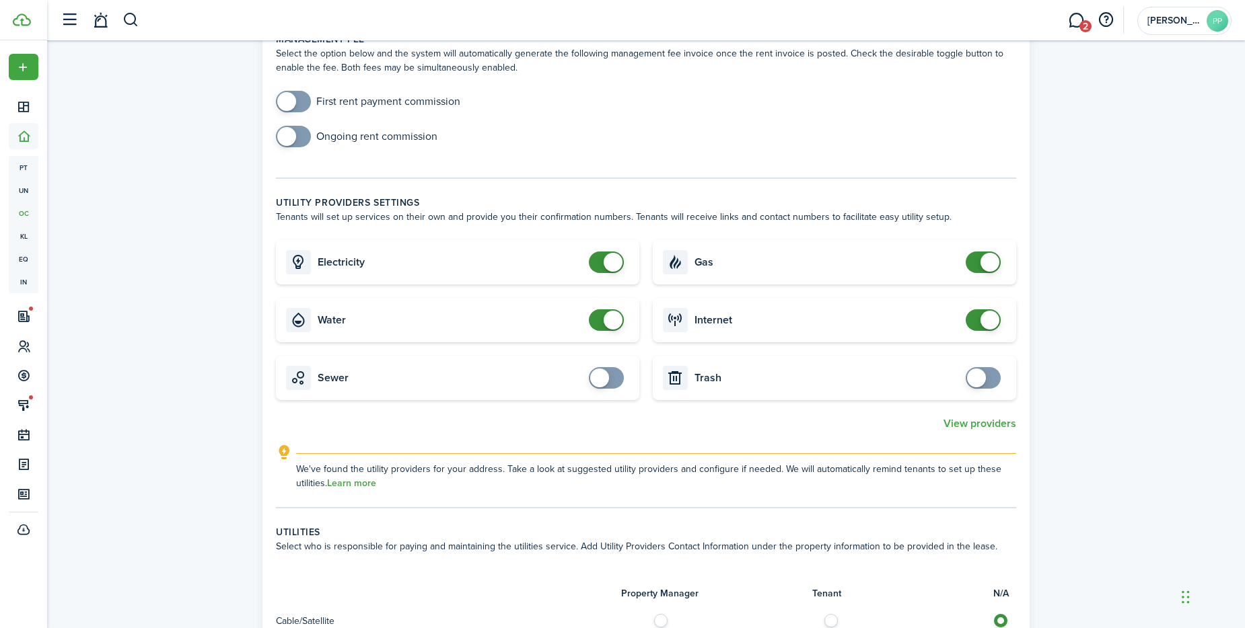
checkbox input "false"
click at [616, 262] on span at bounding box center [612, 262] width 19 height 19
checkbox input "false"
click at [612, 314] on span at bounding box center [612, 320] width 19 height 19
checkbox input "false"
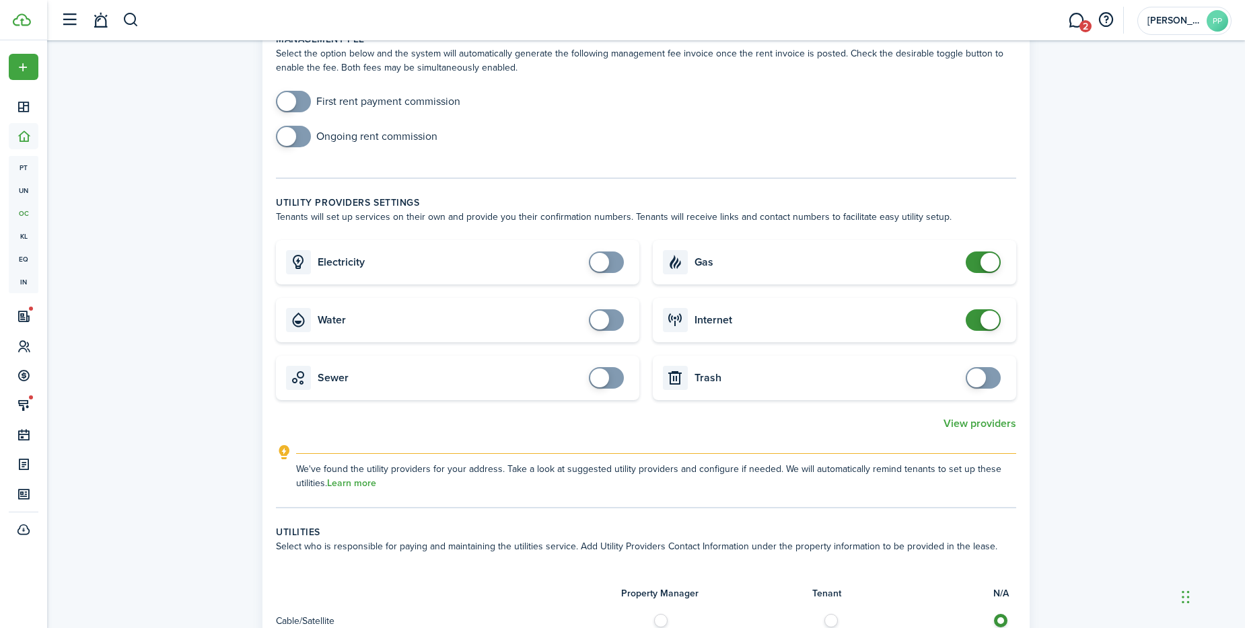
click at [993, 258] on span at bounding box center [989, 262] width 19 height 19
checkbox input "false"
click at [989, 320] on span at bounding box center [989, 320] width 19 height 19
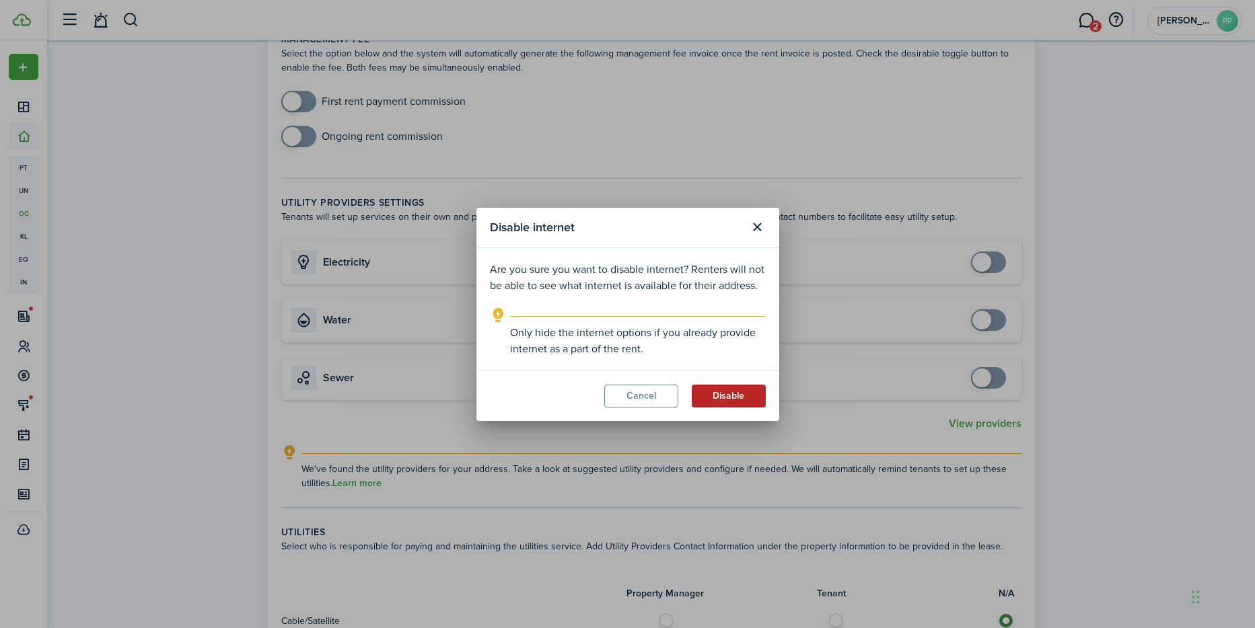
click at [744, 397] on button "Disable" at bounding box center [729, 396] width 74 height 23
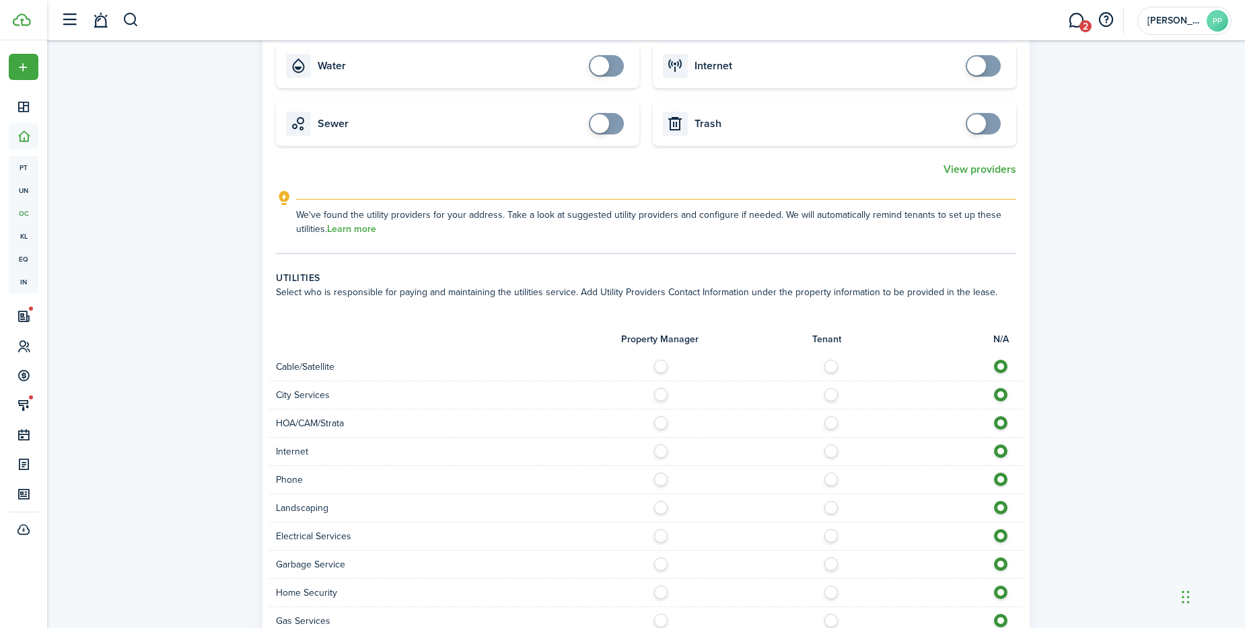
scroll to position [807, 0]
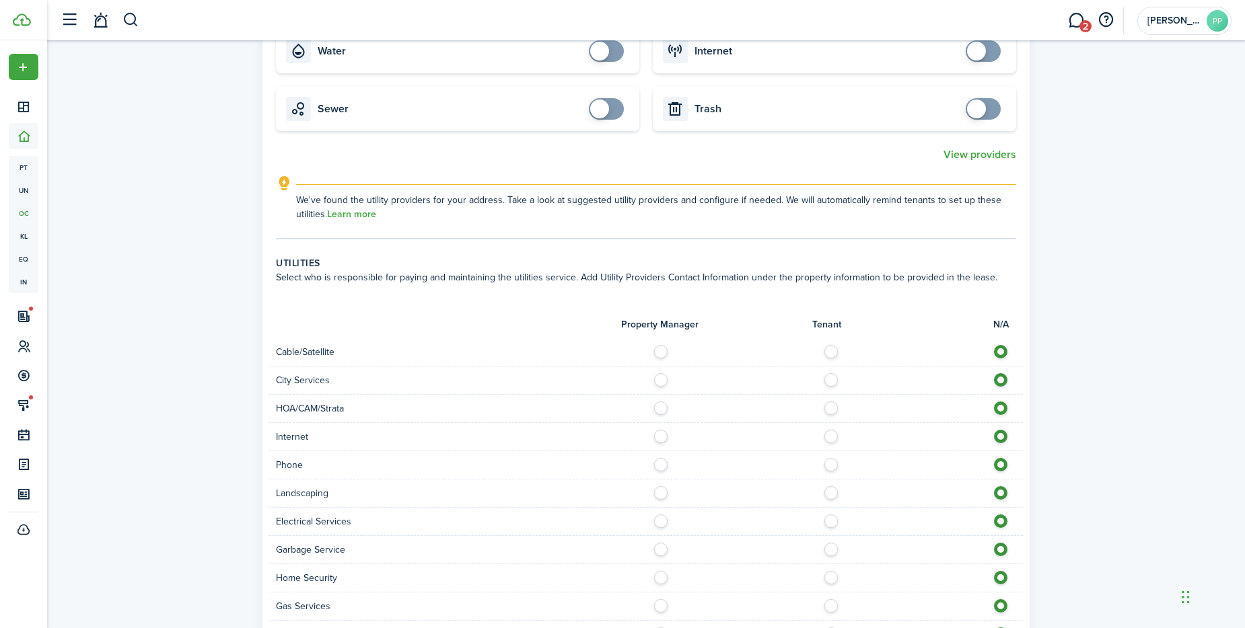
click at [831, 352] on label at bounding box center [835, 348] width 24 height 7
radio input "true"
click at [829, 380] on label at bounding box center [835, 376] width 24 height 7
radio input "true"
click at [828, 435] on label at bounding box center [835, 433] width 24 height 7
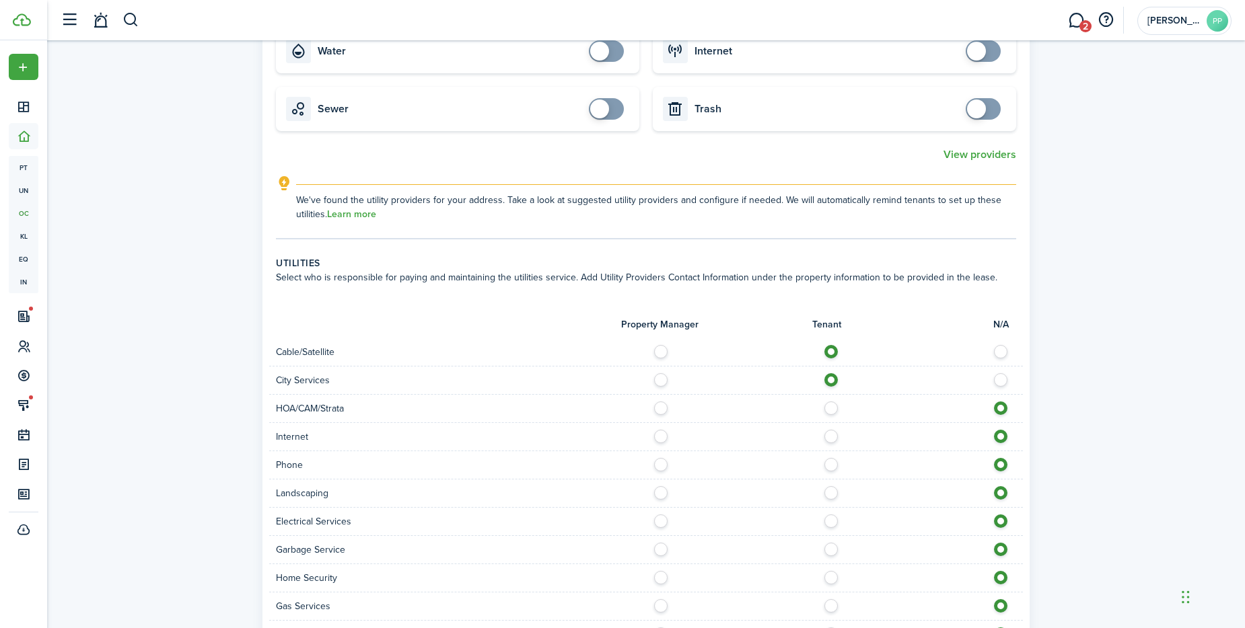
radio input "true"
click at [835, 464] on label at bounding box center [835, 461] width 24 height 7
radio input "true"
click at [657, 493] on label at bounding box center [665, 489] width 24 height 7
radio input "true"
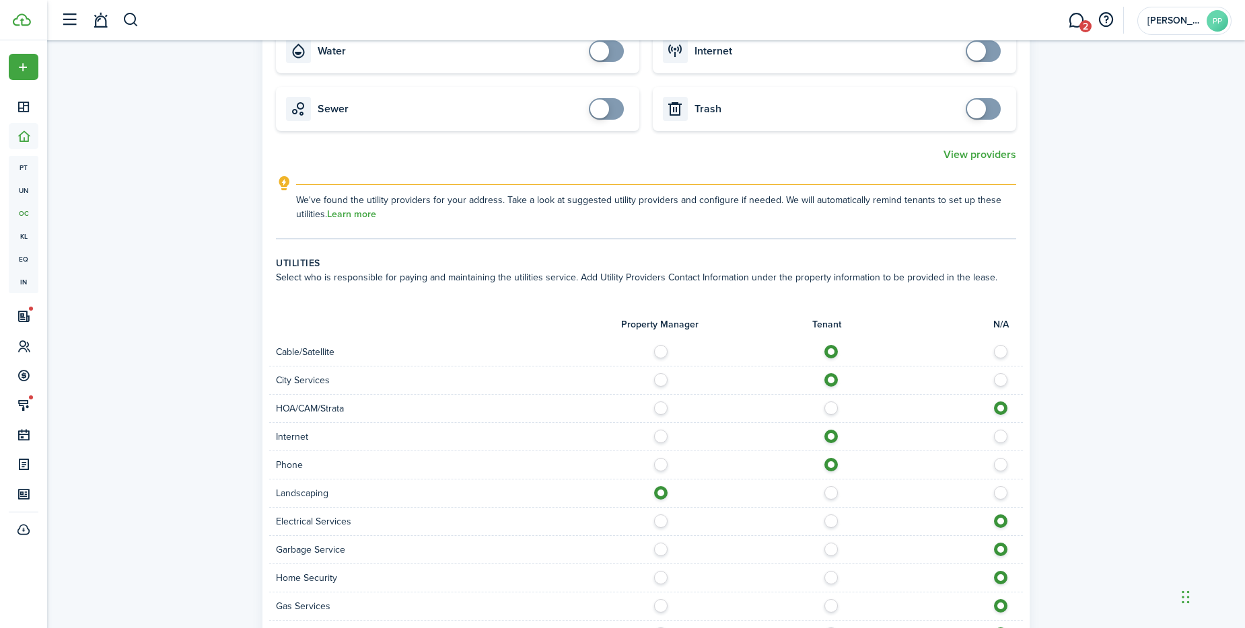
click at [834, 519] on label at bounding box center [835, 518] width 24 height 7
radio input "true"
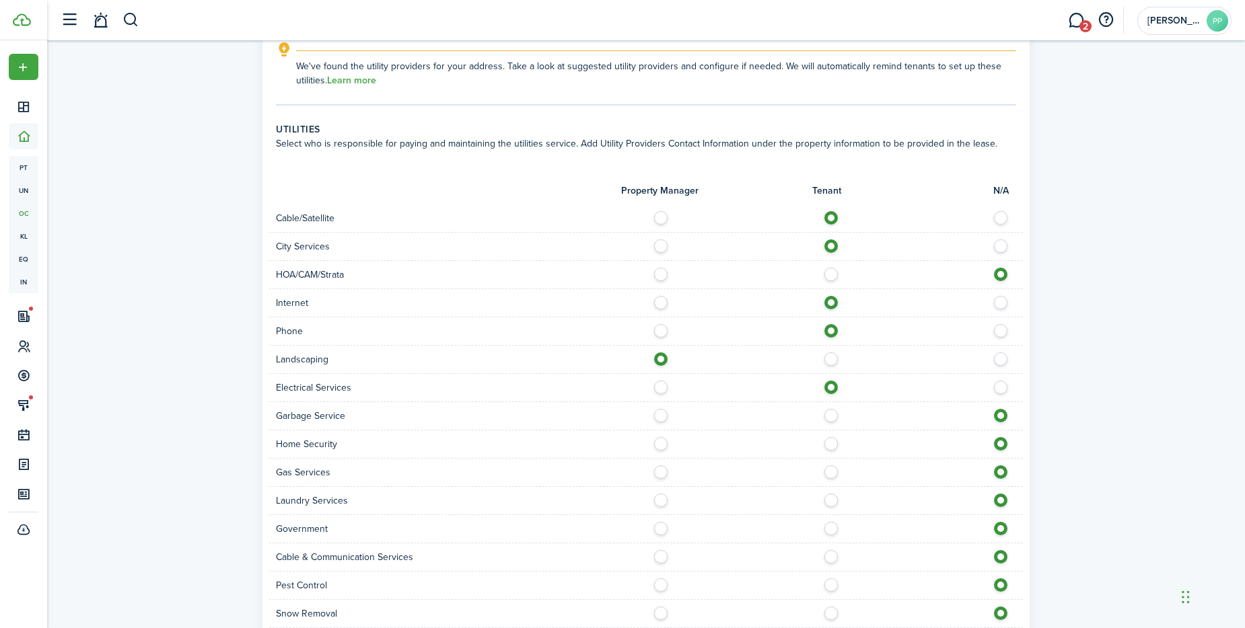
scroll to position [942, 0]
click at [658, 415] on label at bounding box center [665, 411] width 24 height 7
radio input "true"
click at [827, 441] on label at bounding box center [835, 440] width 24 height 7
radio input "true"
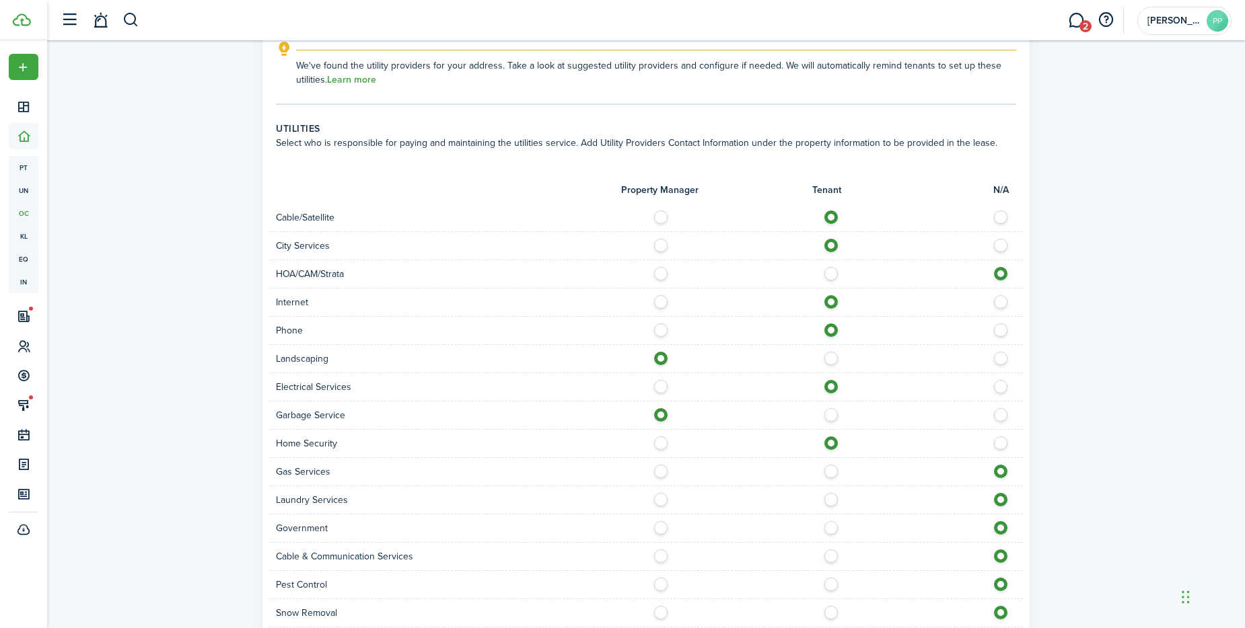
click at [829, 470] on label at bounding box center [835, 468] width 24 height 7
radio input "true"
click at [832, 500] on label at bounding box center [835, 496] width 24 height 7
radio input "true"
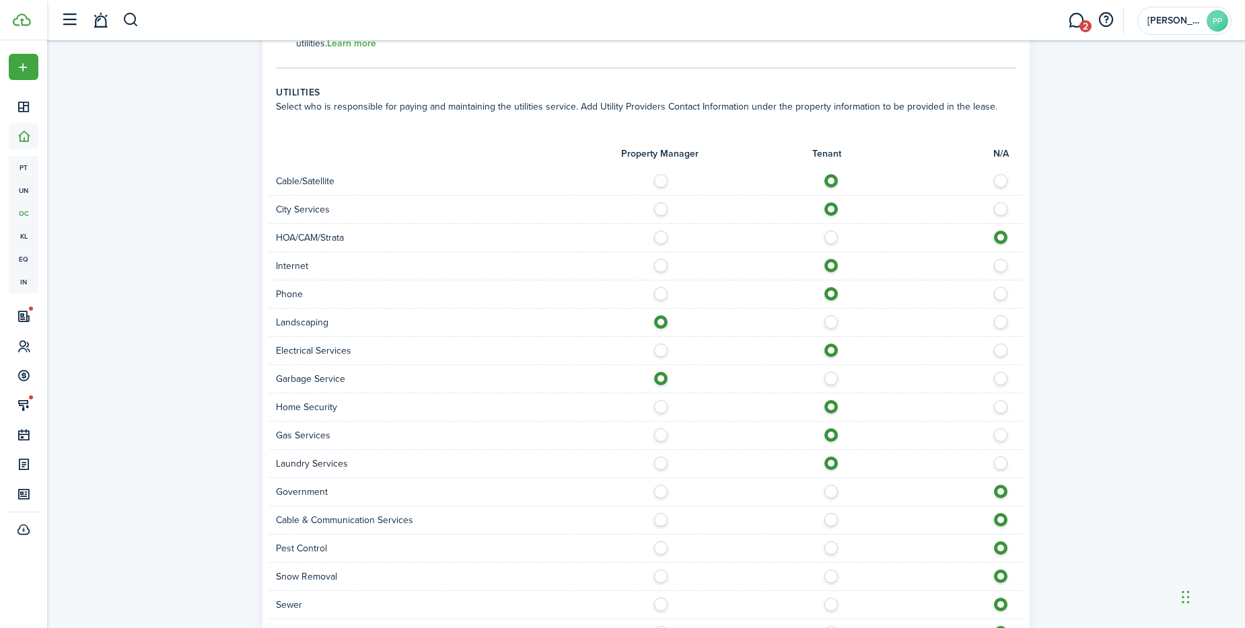
scroll to position [1009, 0]
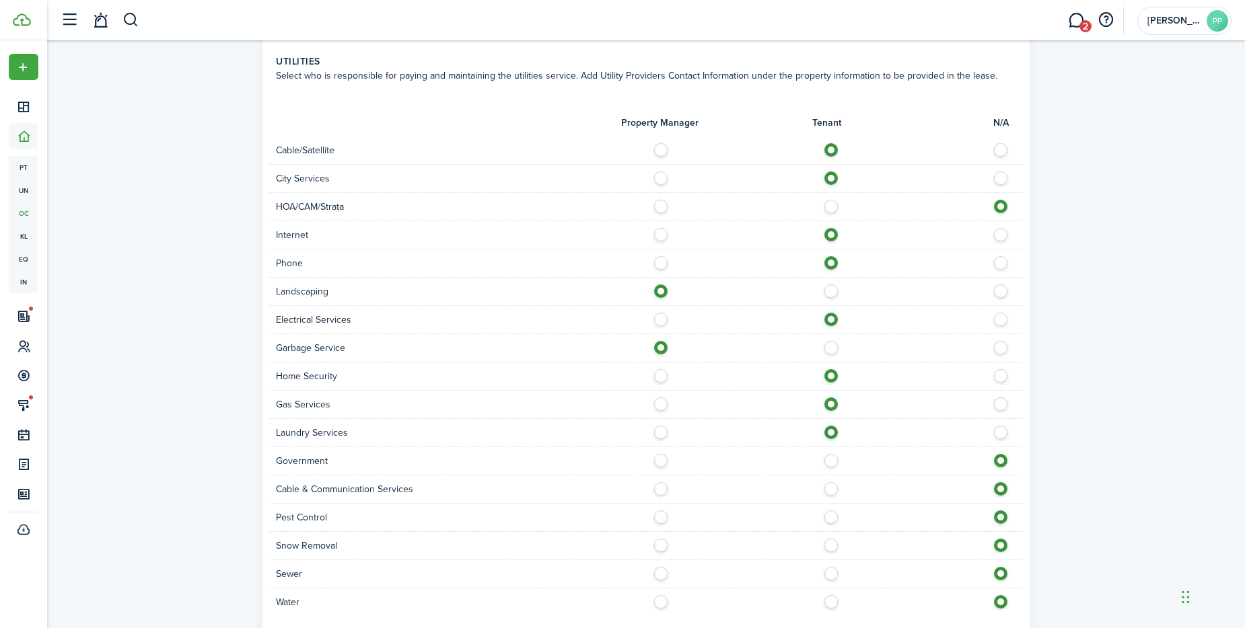
drag, startPoint x: 834, startPoint y: 488, endPoint x: 836, endPoint y: 513, distance: 25.0
click at [836, 489] on label at bounding box center [835, 485] width 24 height 7
radio input "true"
click at [830, 517] on label at bounding box center [835, 514] width 24 height 7
radio input "true"
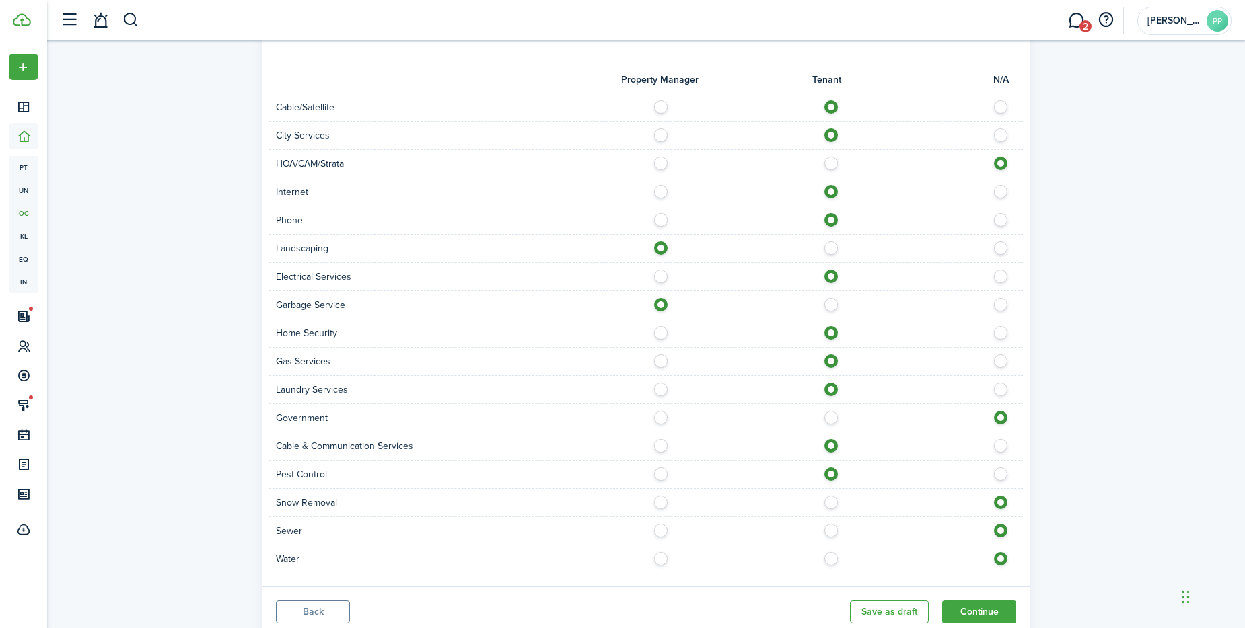
scroll to position [1076, 0]
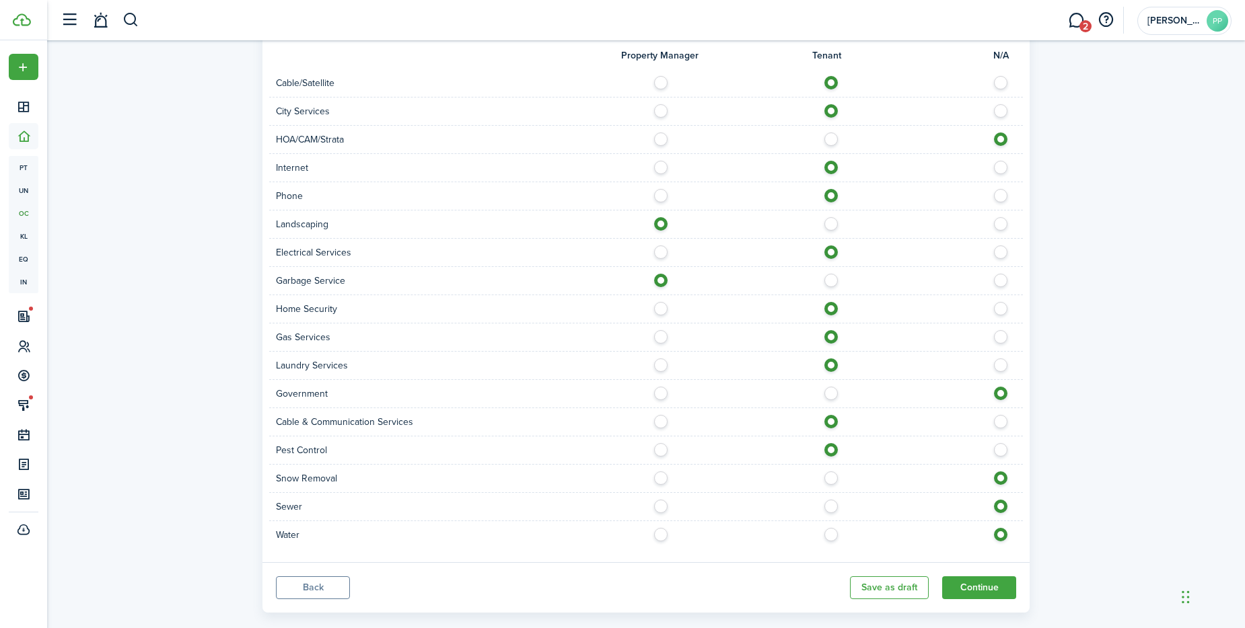
click at [831, 478] on label at bounding box center [835, 475] width 24 height 7
radio input "true"
click at [828, 507] on label at bounding box center [835, 503] width 24 height 7
radio input "true"
click at [826, 531] on label at bounding box center [835, 531] width 24 height 7
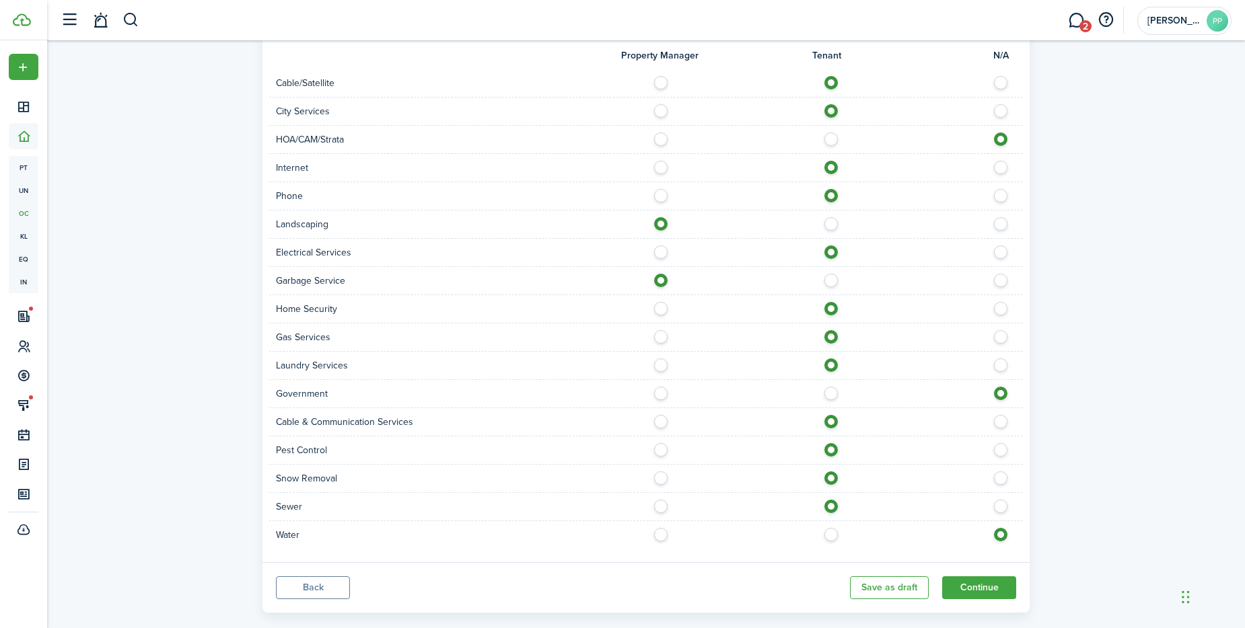
radio input "true"
drag, startPoint x: 666, startPoint y: 507, endPoint x: 661, endPoint y: 526, distance: 20.2
click at [668, 516] on div "Sewer" at bounding box center [645, 507] width 753 height 28
drag, startPoint x: 655, startPoint y: 501, endPoint x: 659, endPoint y: 512, distance: 11.5
click at [655, 505] on label at bounding box center [665, 503] width 24 height 7
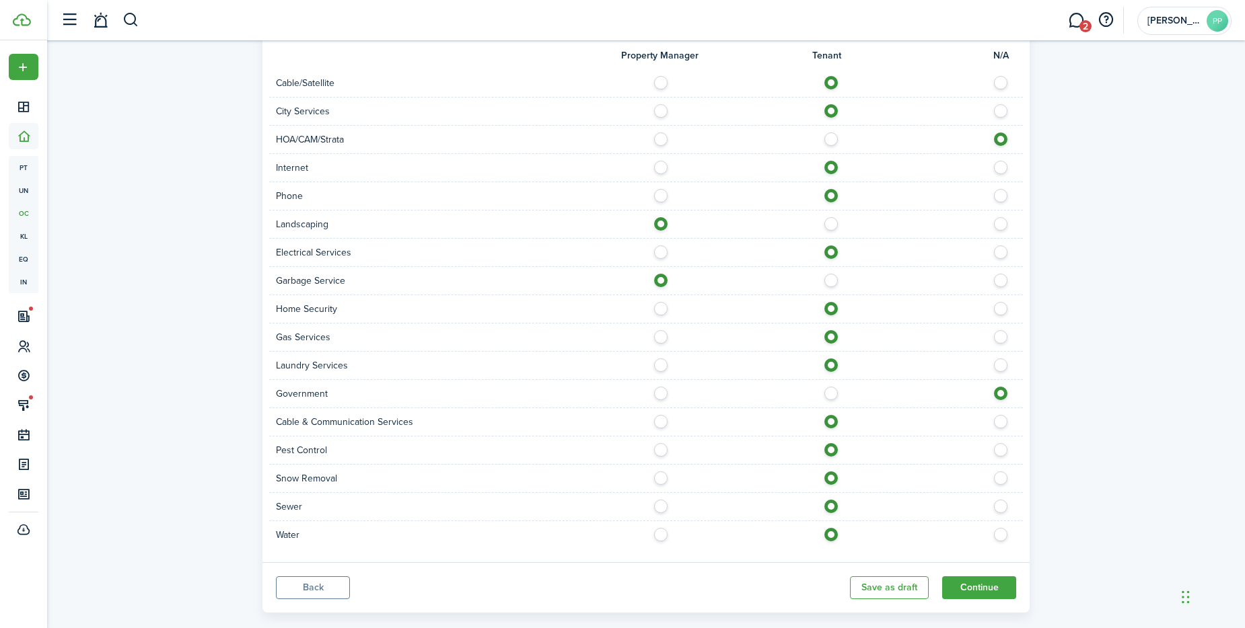
radio input "true"
click at [657, 535] on label at bounding box center [665, 531] width 24 height 7
radio input "true"
